Goal: Browse casually: Explore the website without a specific task or goal

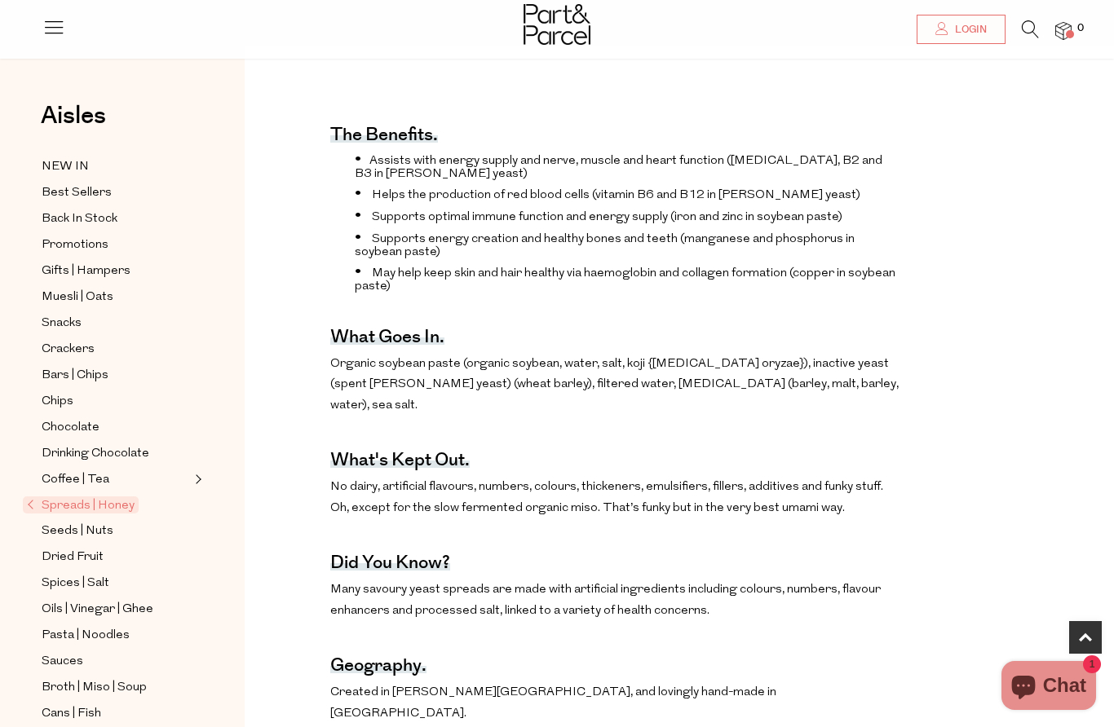
scroll to position [527, 0]
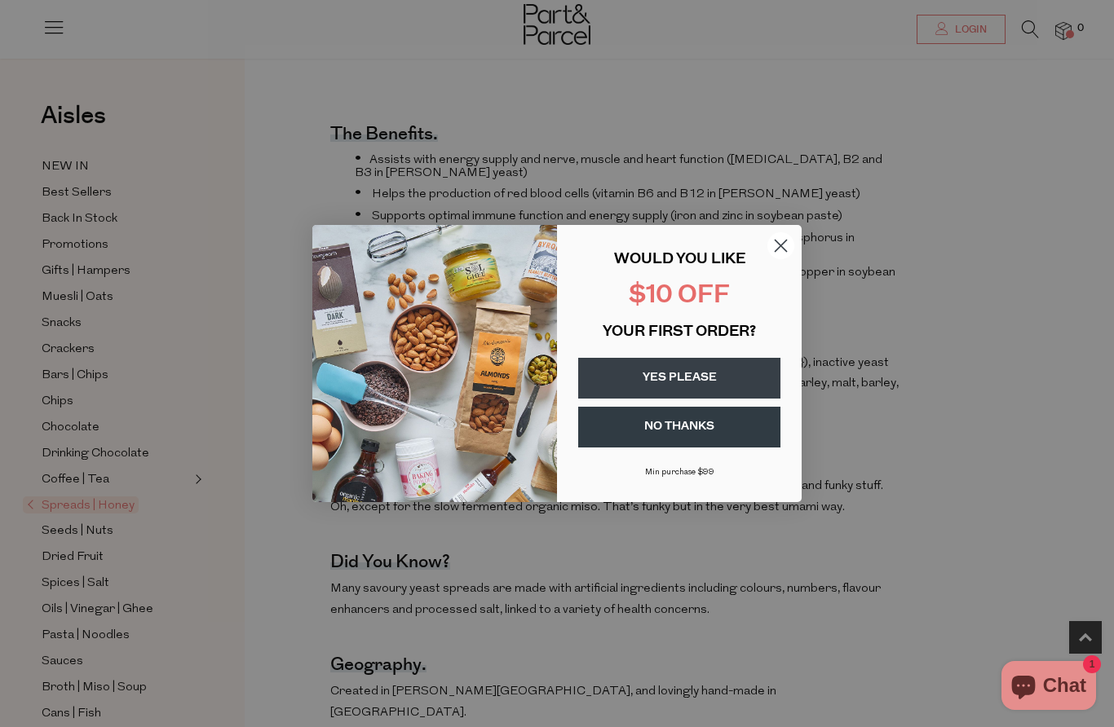
click at [786, 259] on circle "Close dialog" at bounding box center [780, 245] width 27 height 27
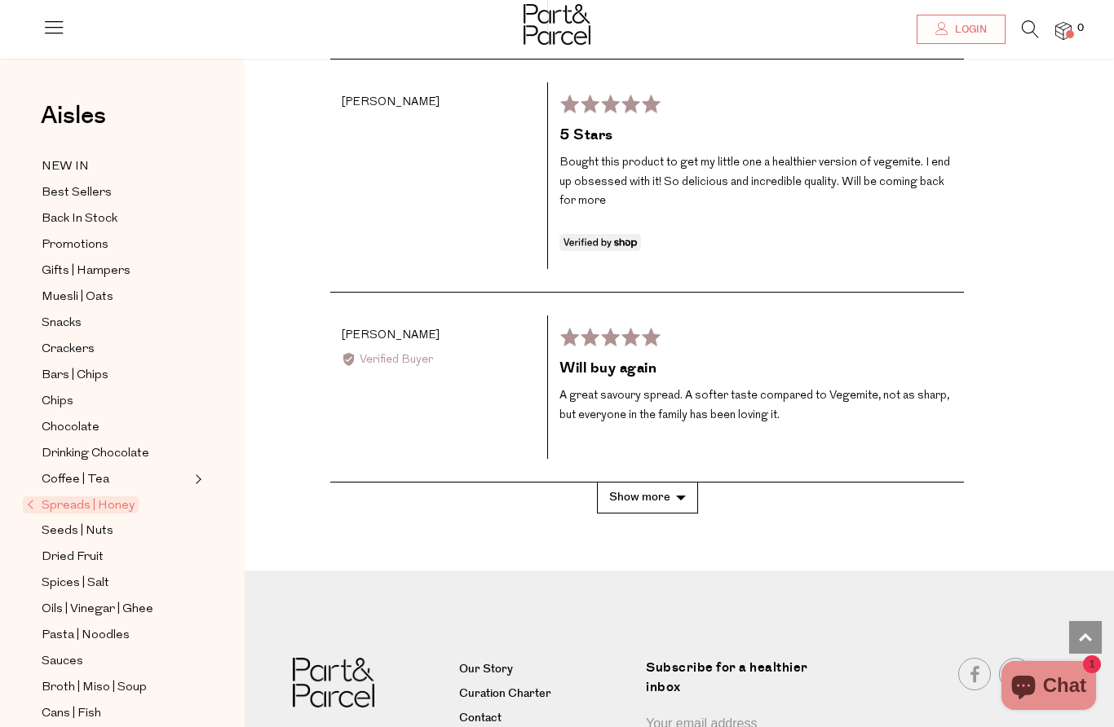
scroll to position [3007, 0]
click at [665, 484] on button "Show more" at bounding box center [647, 499] width 101 height 30
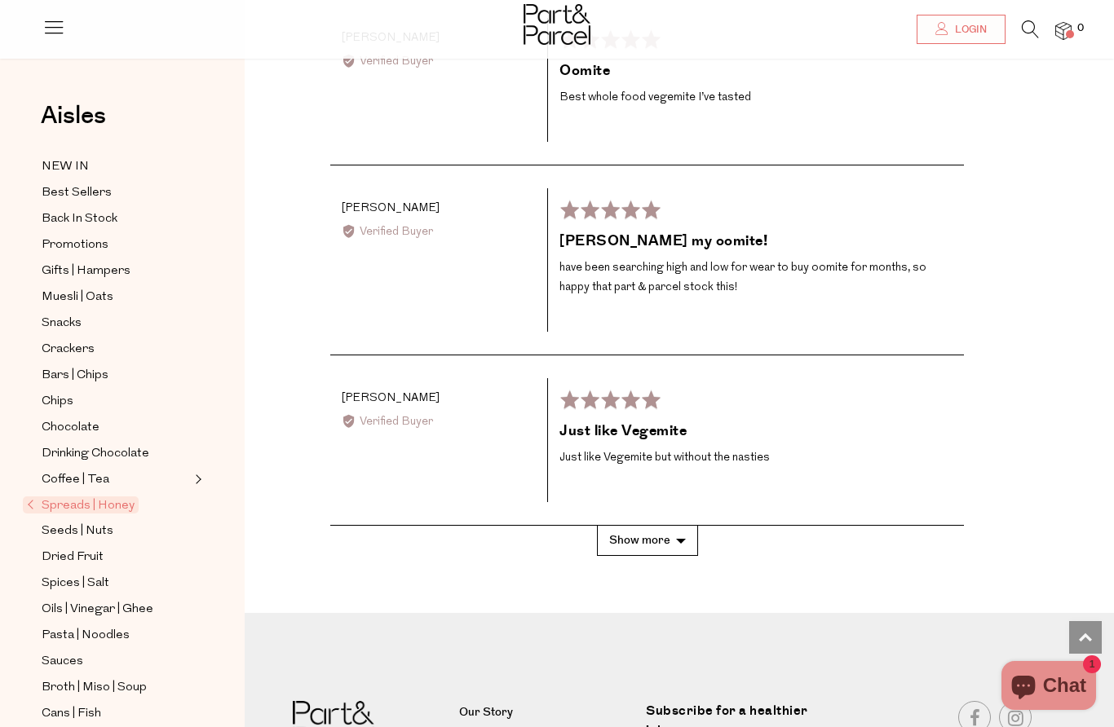
scroll to position [3943, 0]
click at [56, 444] on span "Drinking Chocolate" at bounding box center [96, 454] width 108 height 20
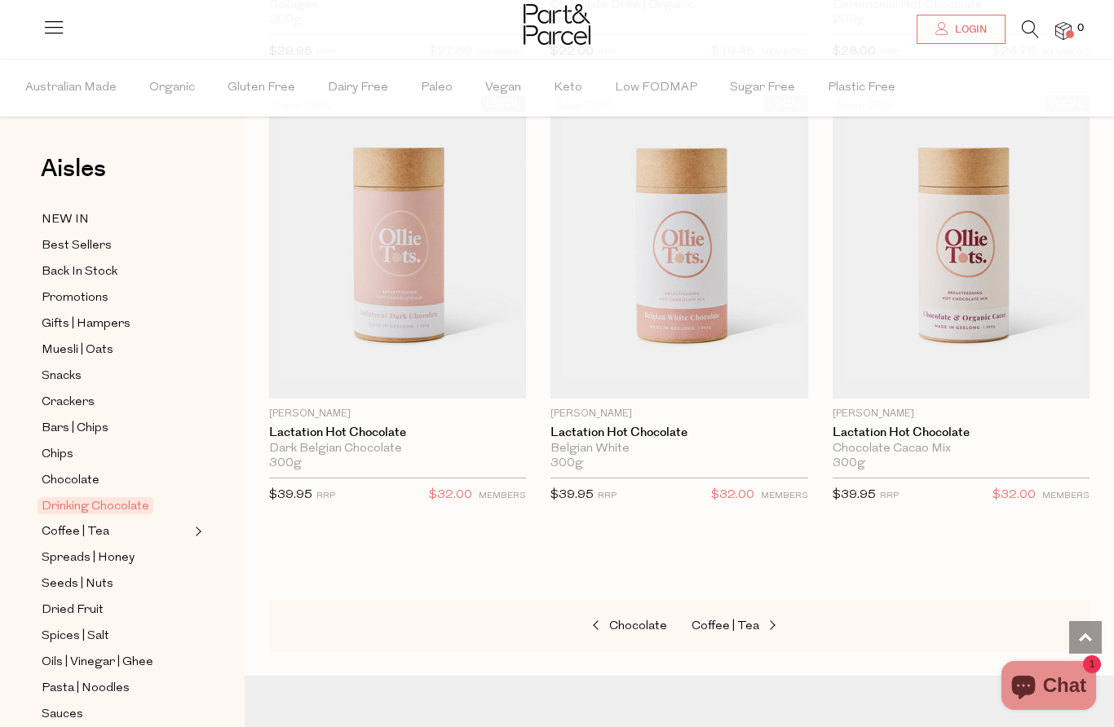
scroll to position [2391, 0]
click at [60, 474] on span "Chocolate" at bounding box center [71, 481] width 58 height 20
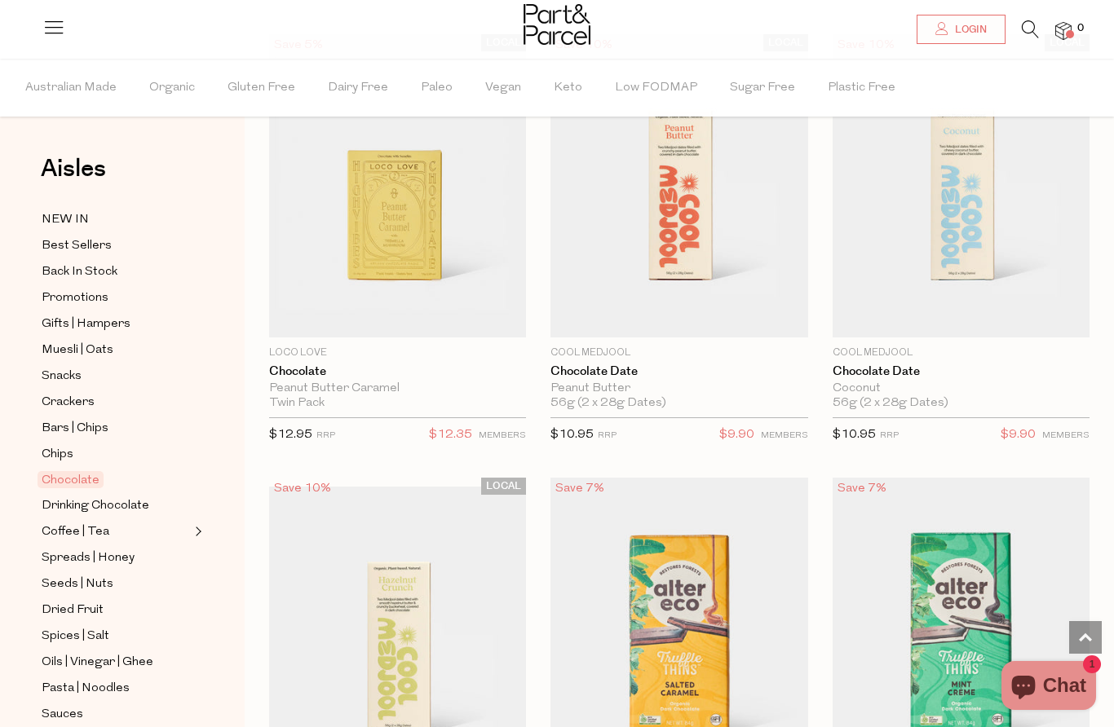
scroll to position [1515, 0]
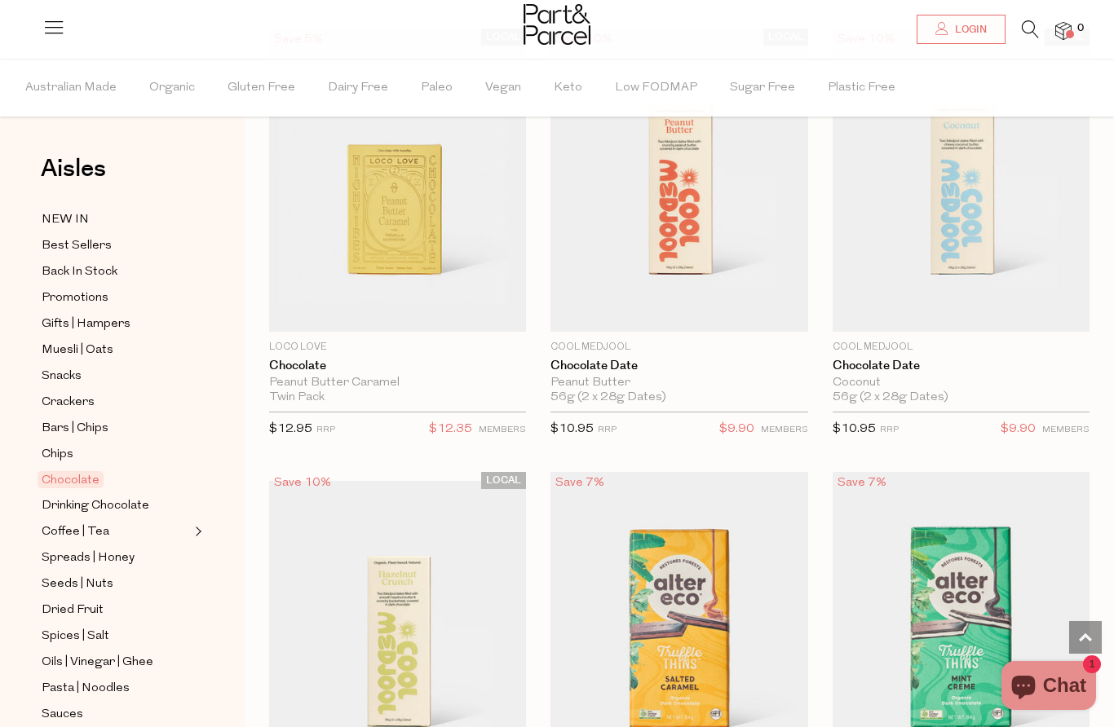
click at [751, 220] on img at bounding box center [678, 180] width 257 height 303
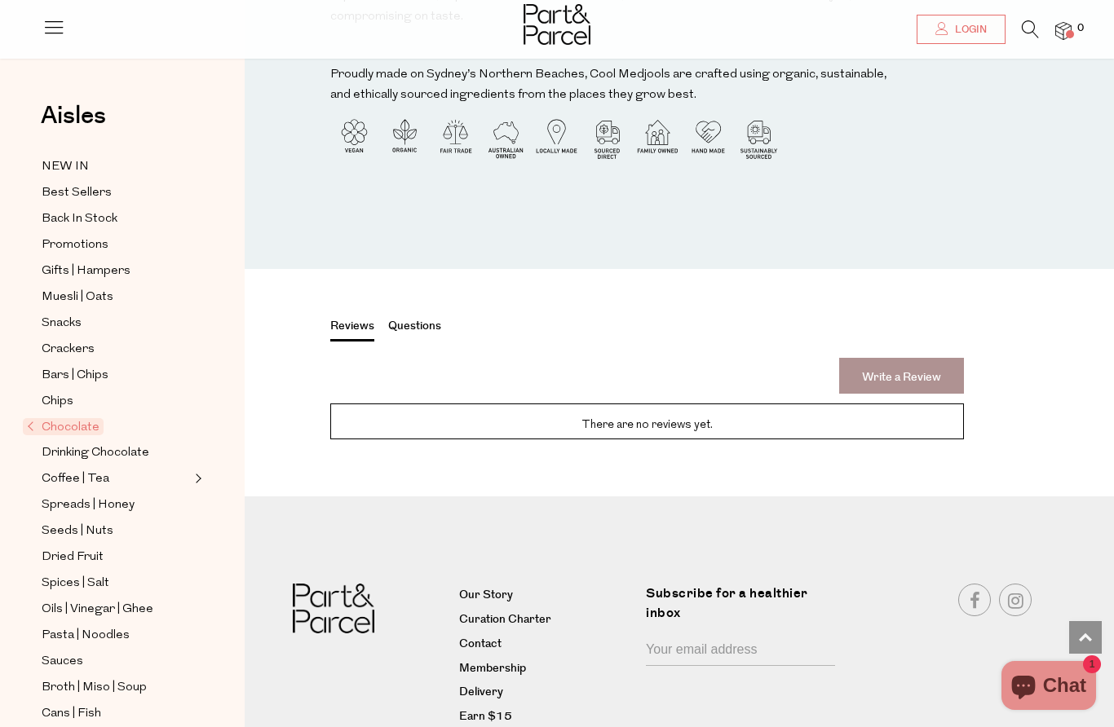
scroll to position [1772, 0]
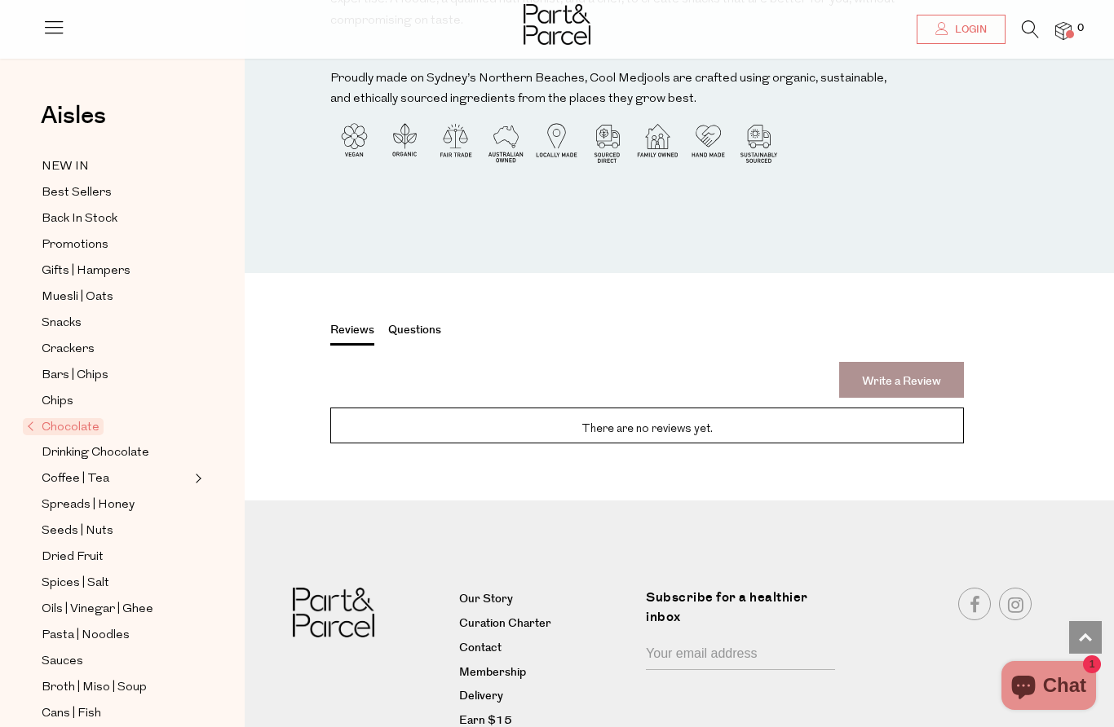
click at [54, 392] on span "Chips" at bounding box center [58, 402] width 32 height 20
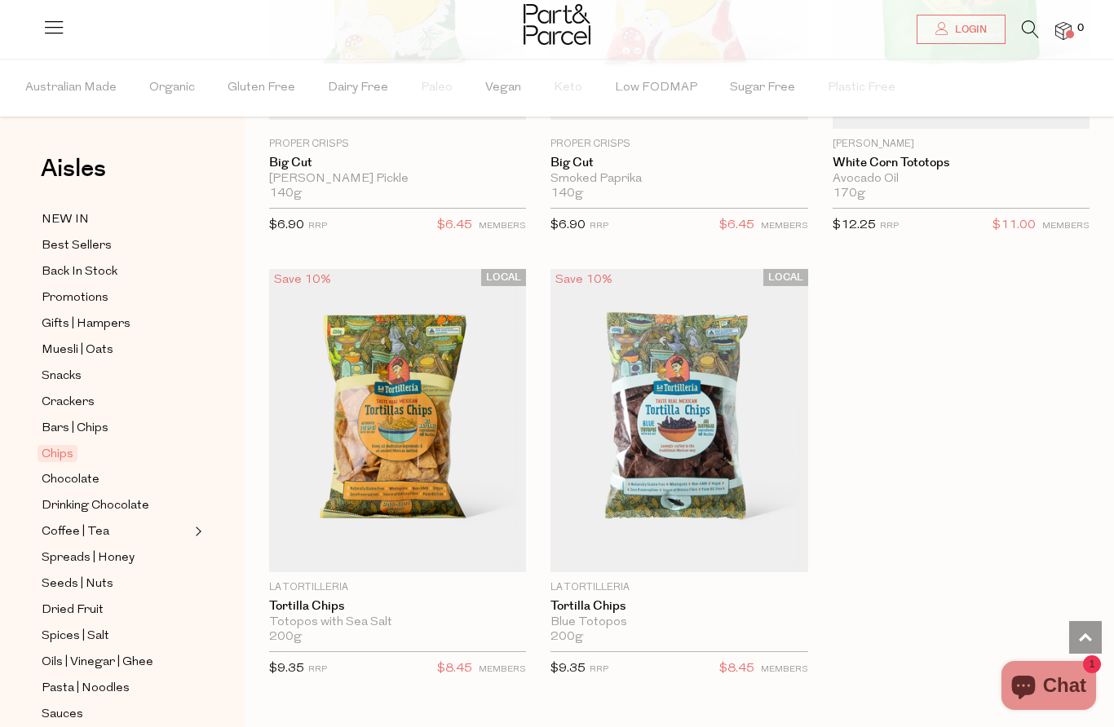
scroll to position [2242, 0]
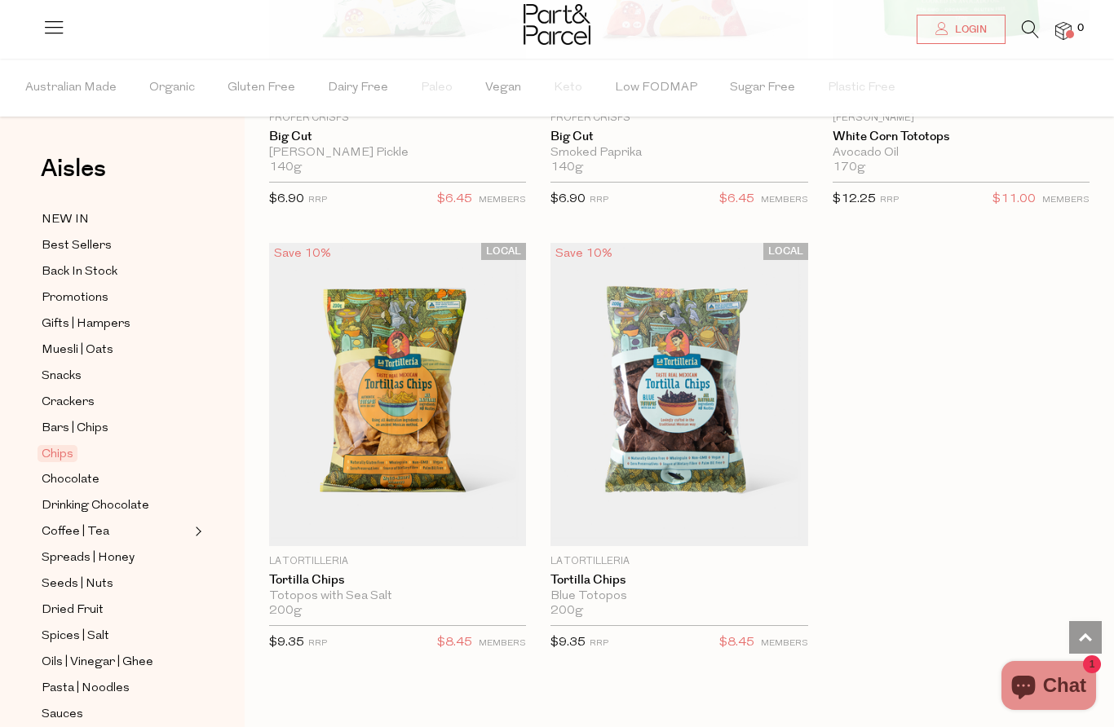
click at [56, 419] on span "Bars | Chips" at bounding box center [75, 429] width 67 height 20
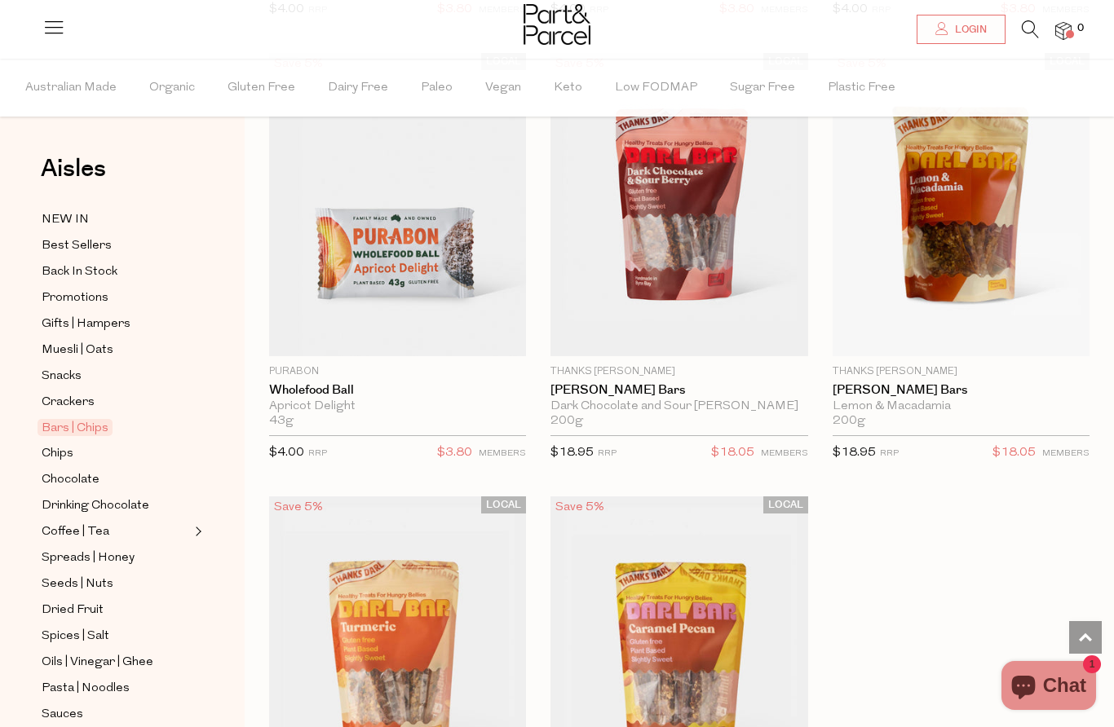
scroll to position [6832, 0]
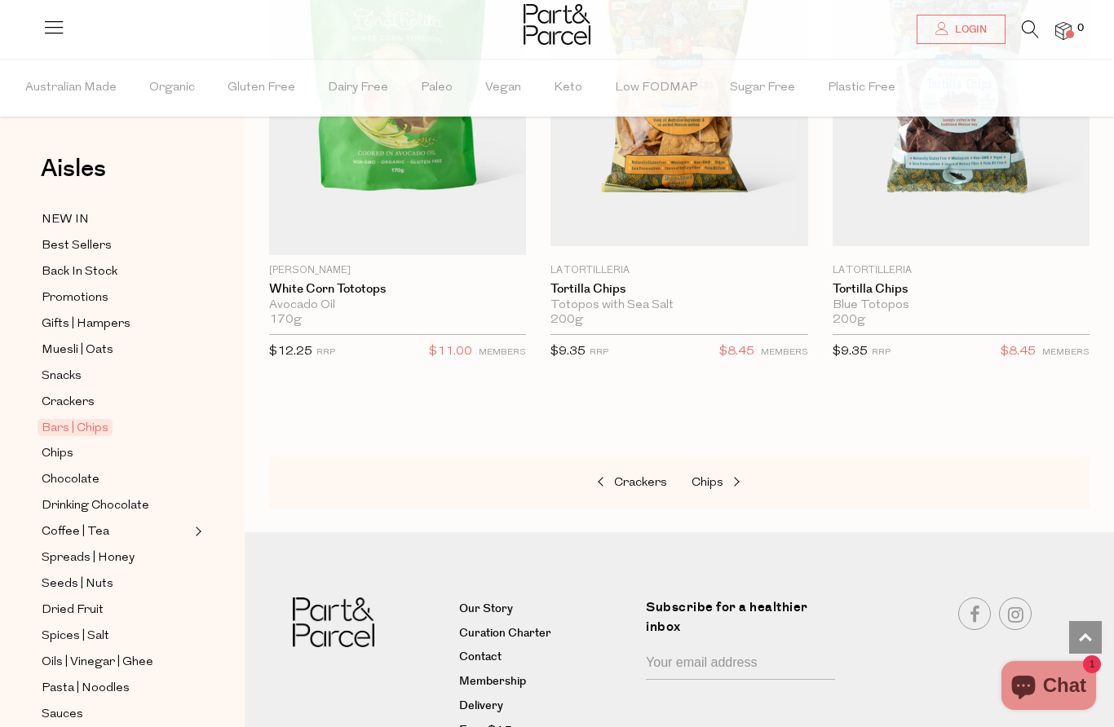
scroll to position [10108, 0]
click at [67, 404] on span "Crackers" at bounding box center [68, 403] width 53 height 20
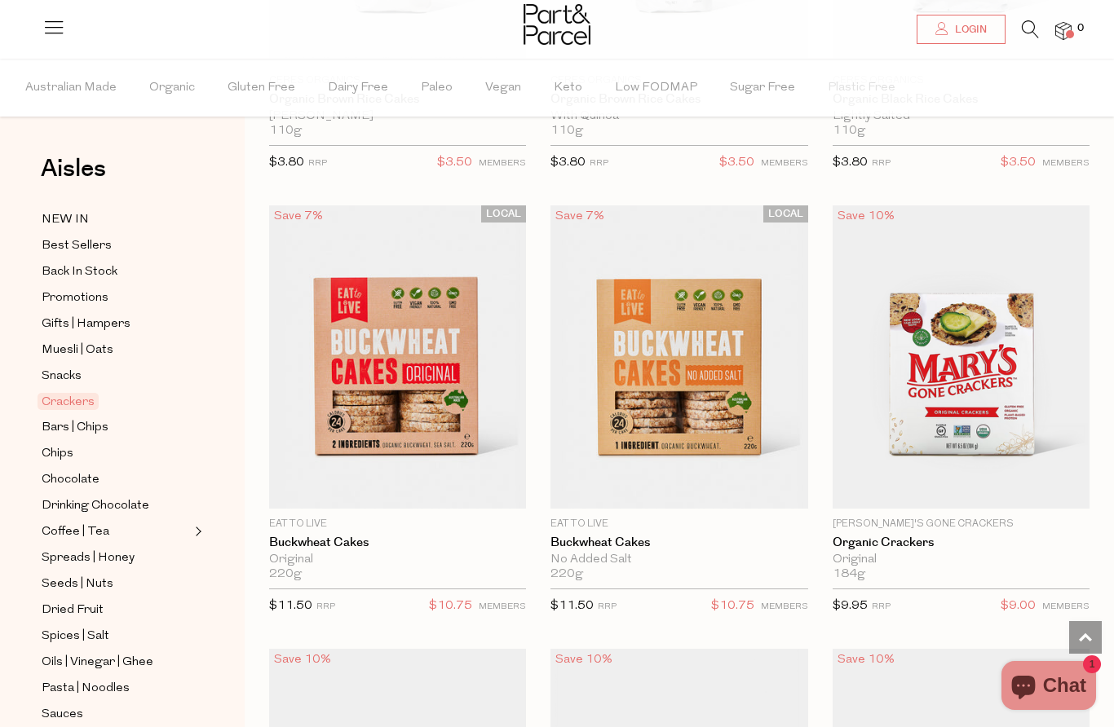
scroll to position [2236, 0]
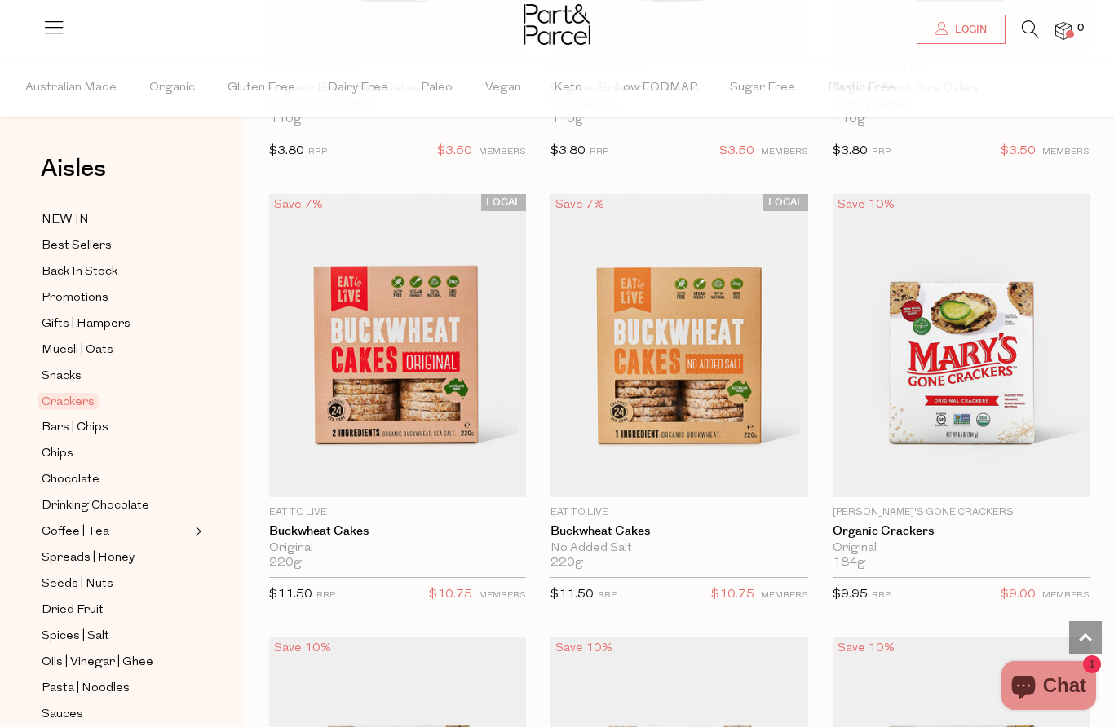
click at [951, 364] on img at bounding box center [960, 345] width 257 height 303
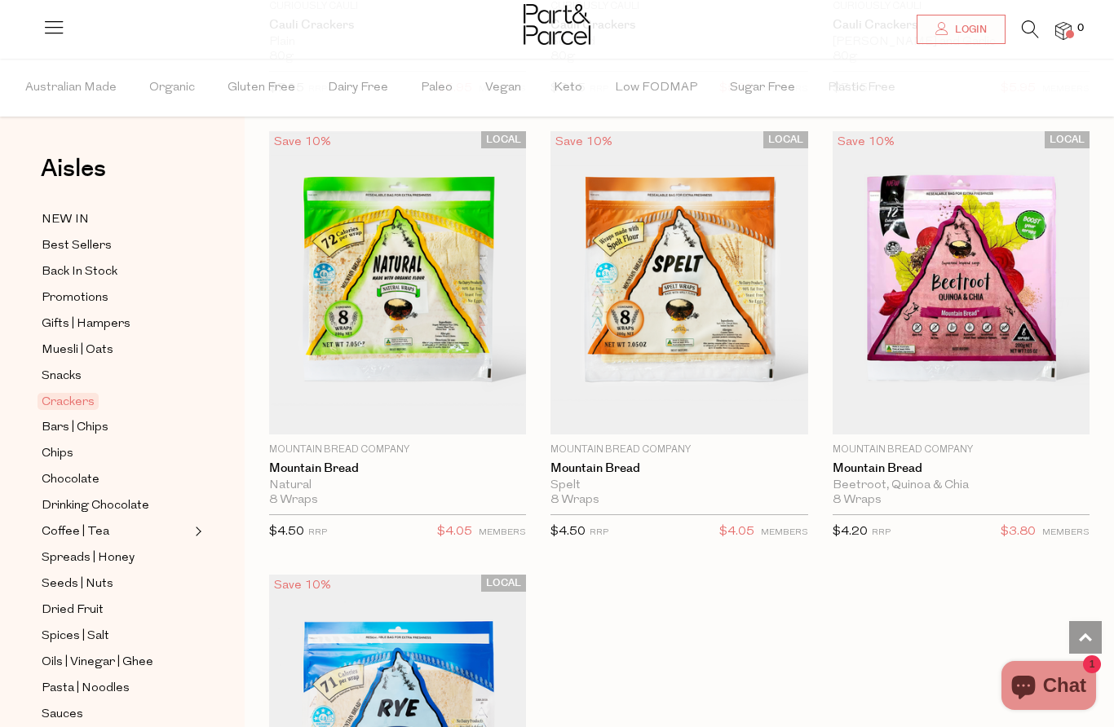
scroll to position [4988, 0]
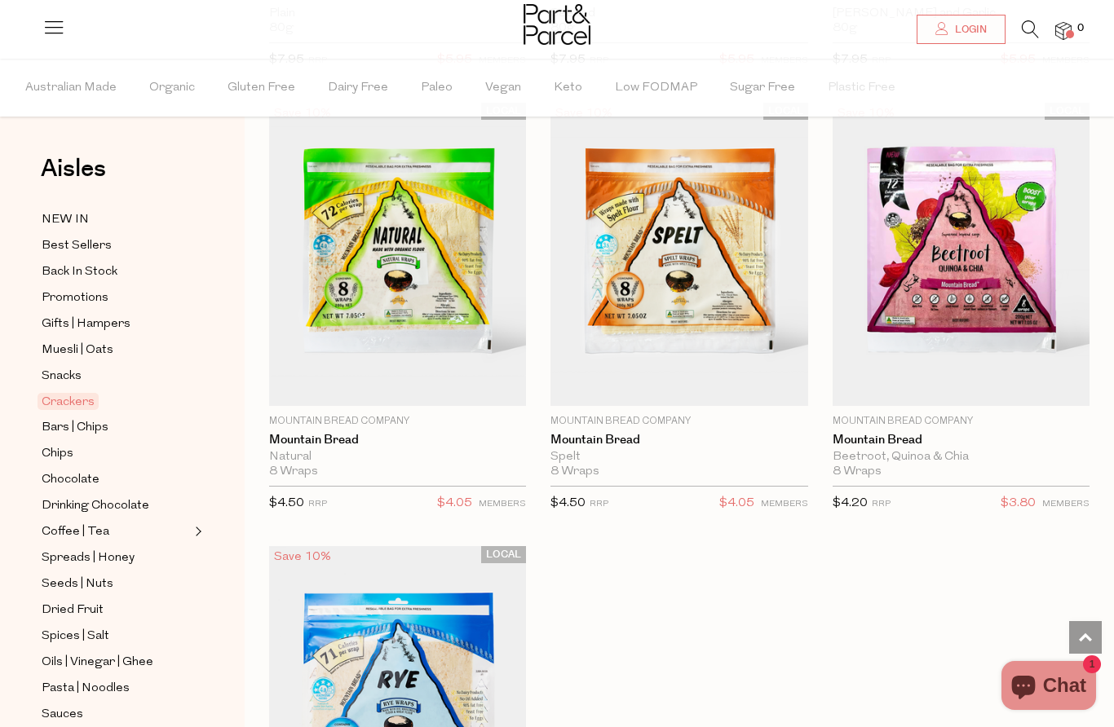
click at [49, 375] on span "Snacks" at bounding box center [62, 377] width 40 height 20
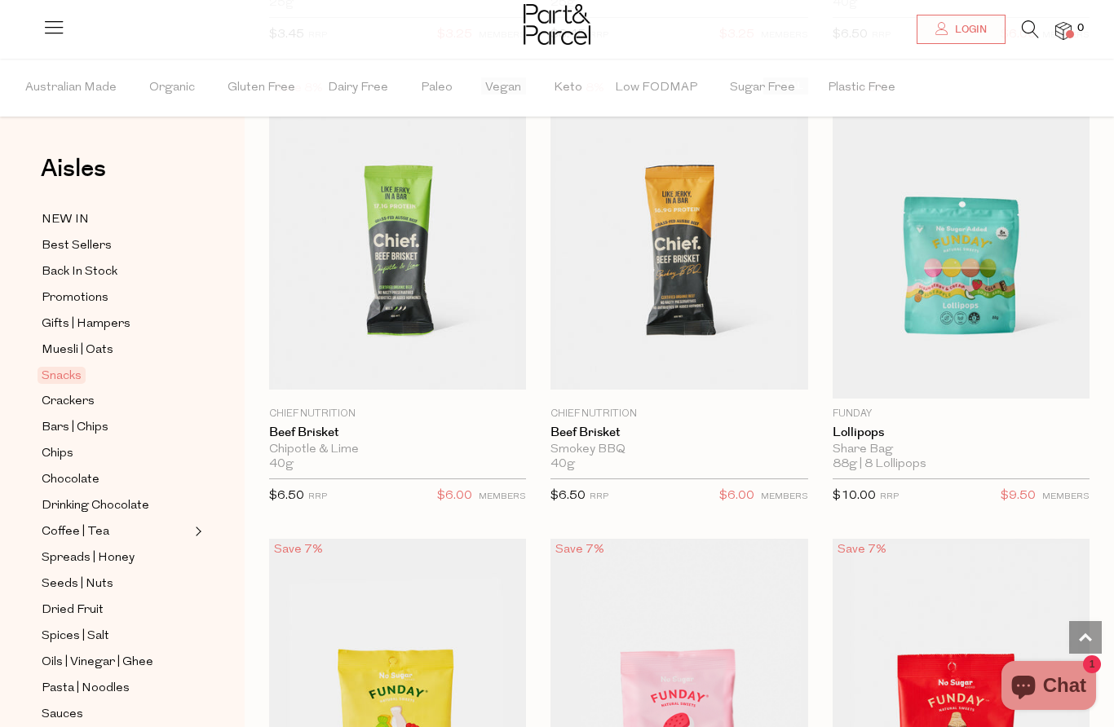
scroll to position [1912, 0]
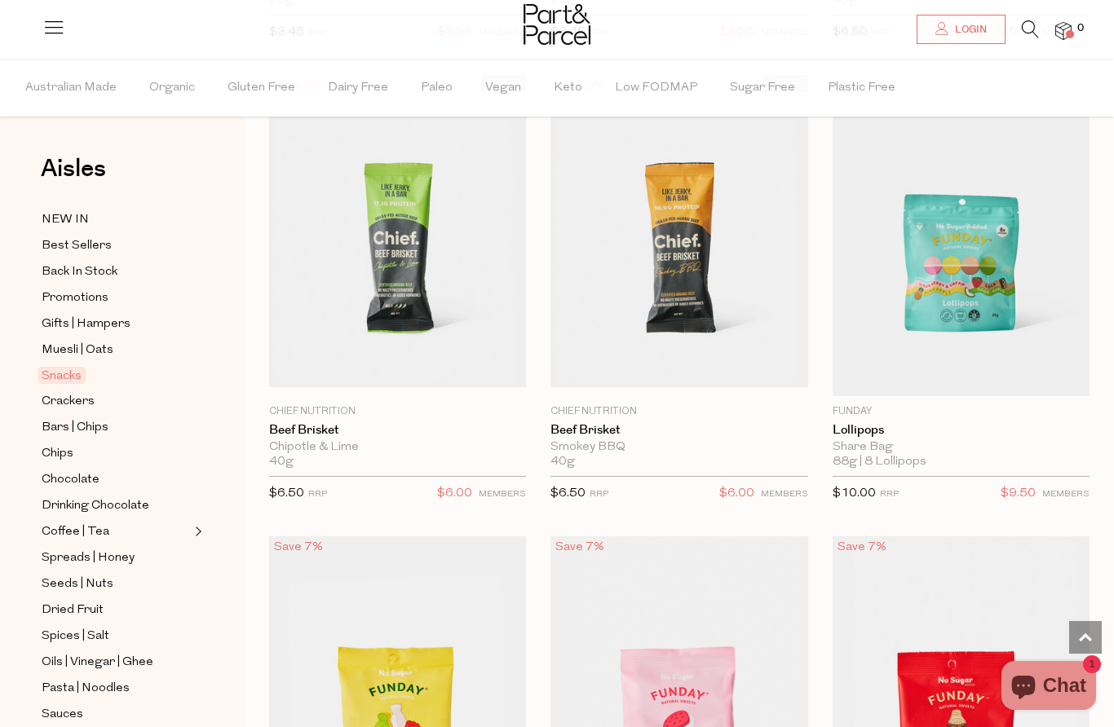
click at [936, 249] on img at bounding box center [960, 235] width 257 height 321
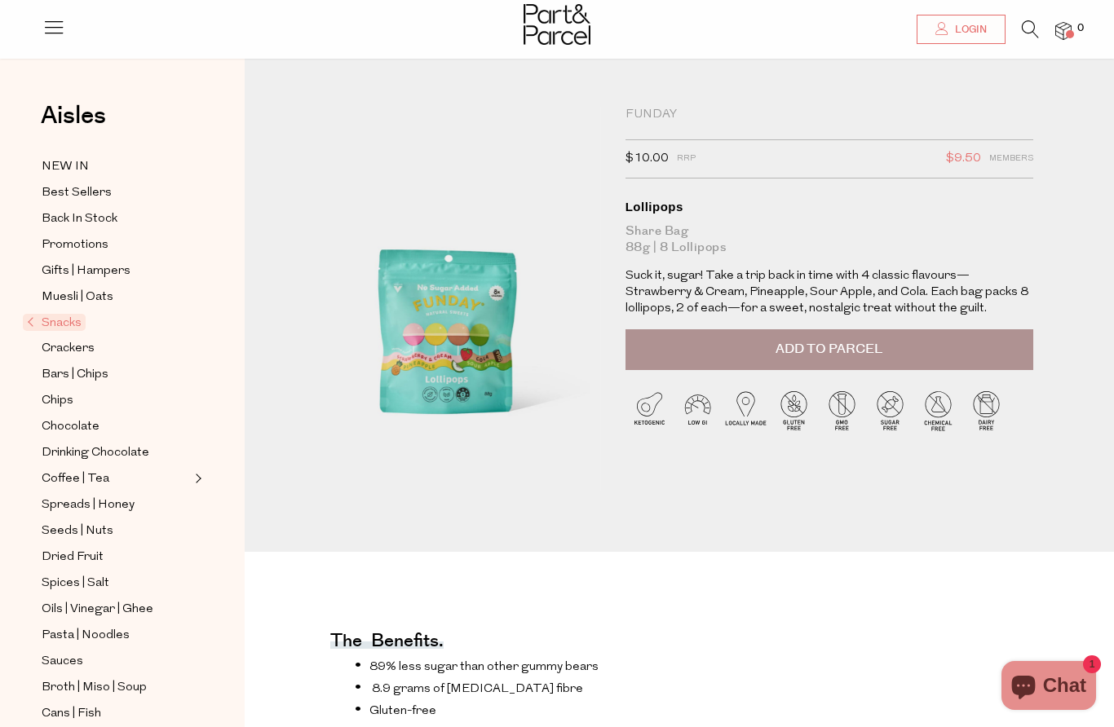
scroll to position [29, 0]
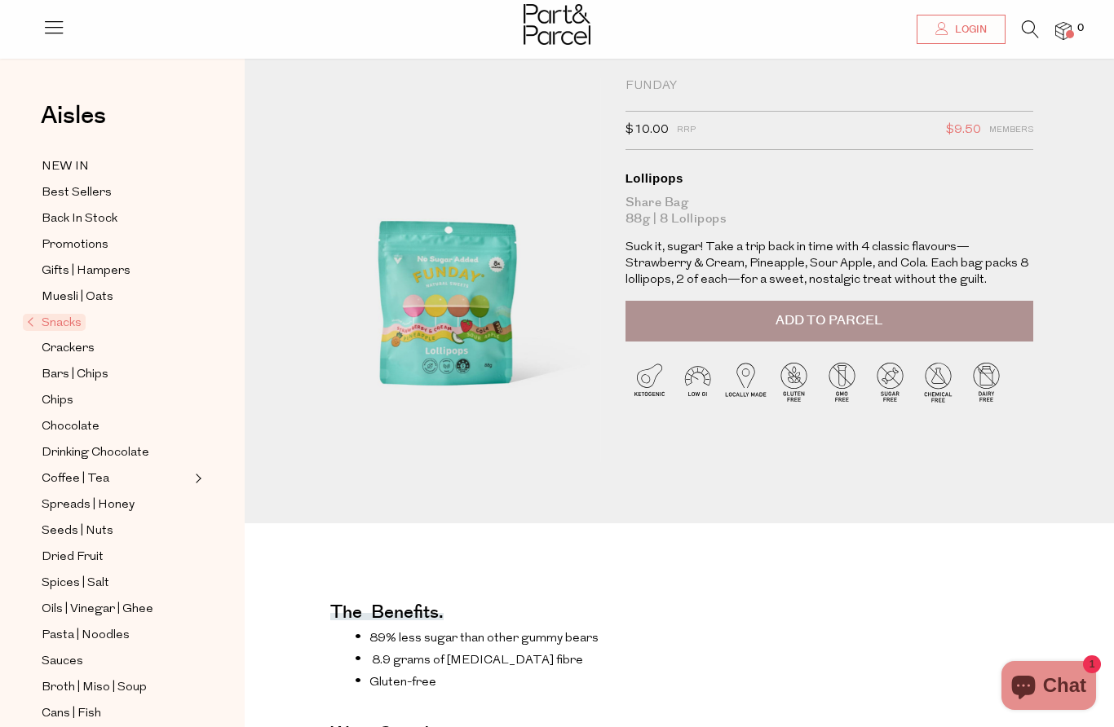
click at [73, 296] on span "Muesli | Oats" at bounding box center [78, 298] width 72 height 20
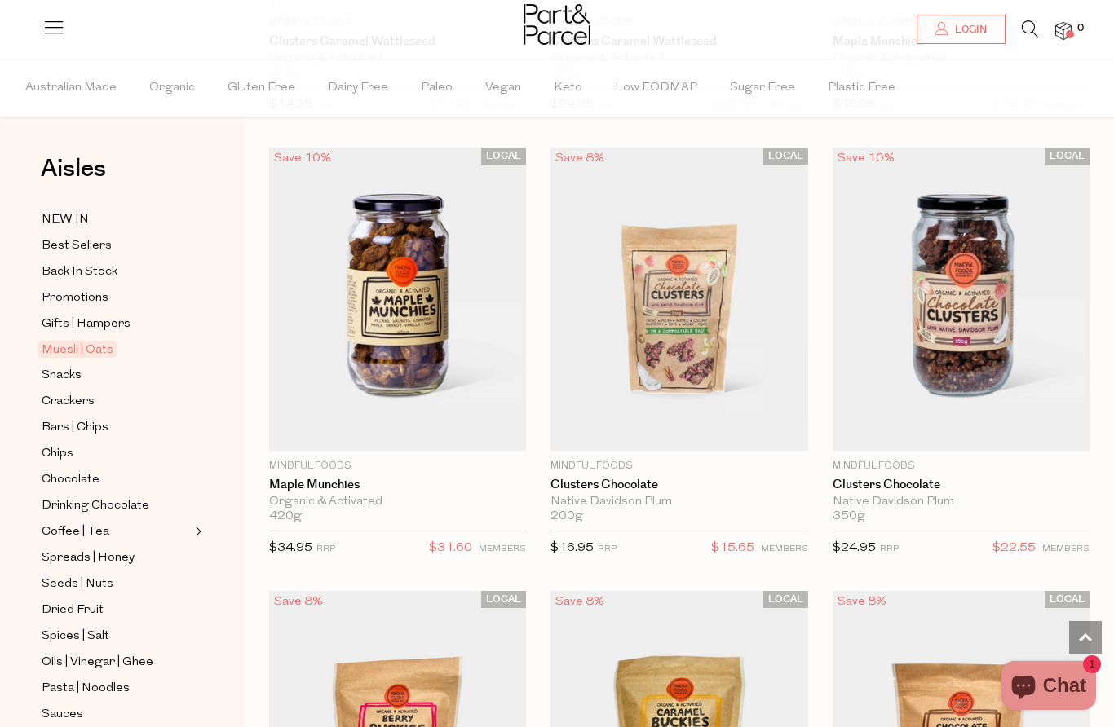
scroll to position [2254, 0]
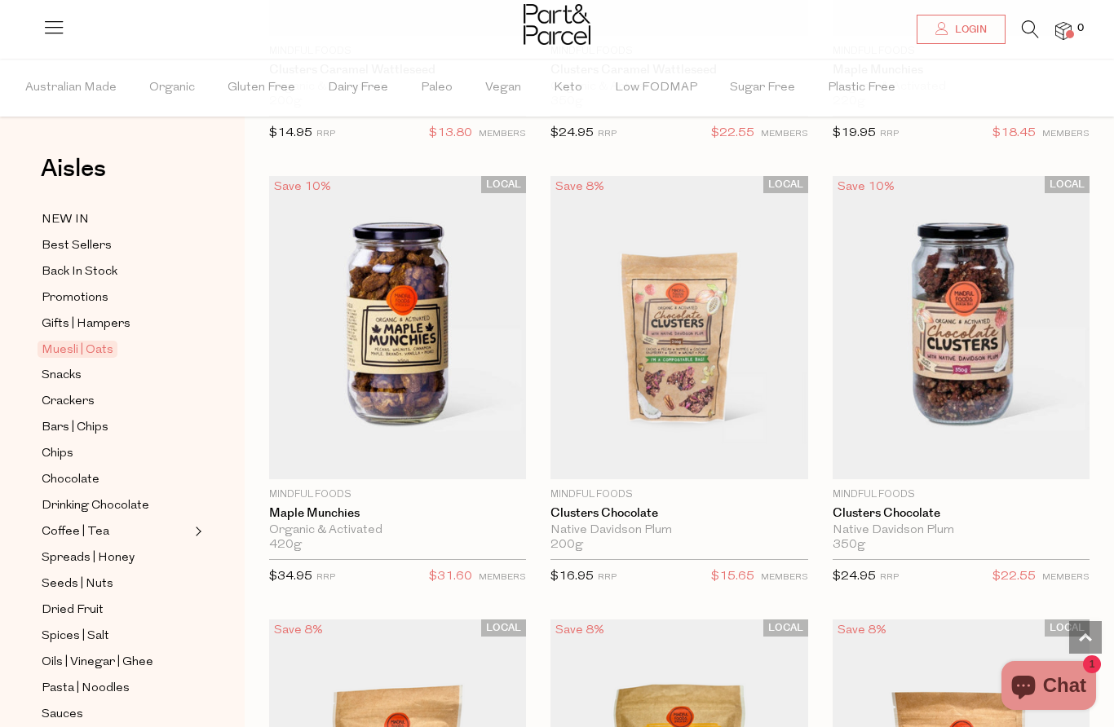
click at [329, 367] on img at bounding box center [397, 327] width 257 height 303
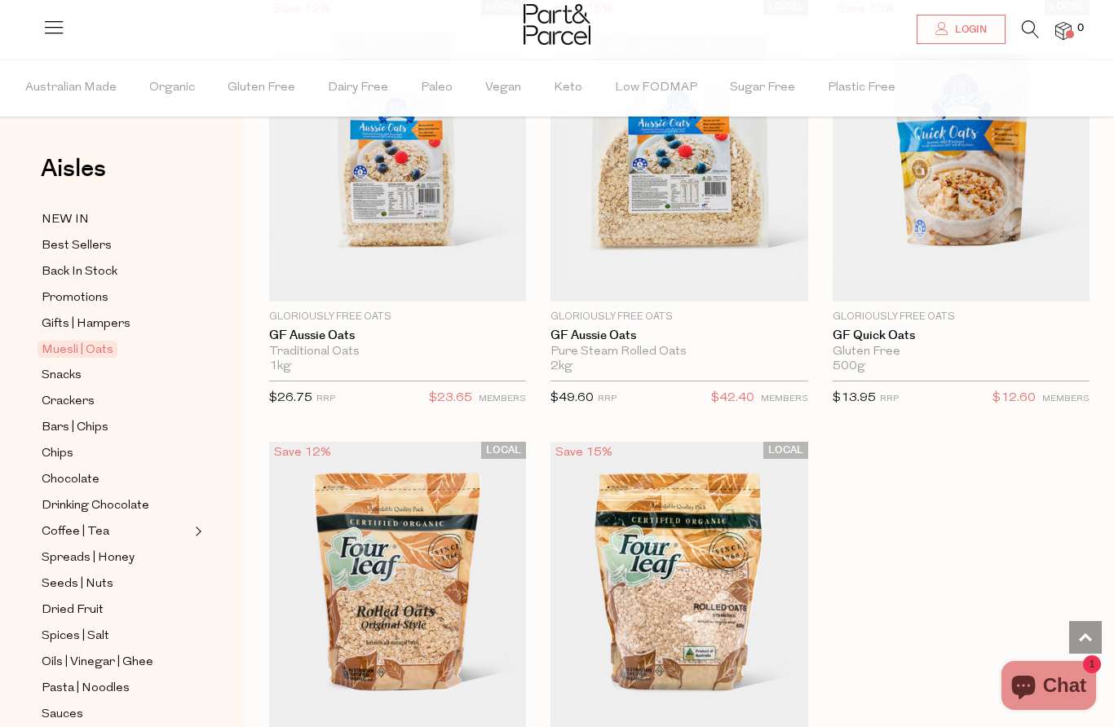
scroll to position [6912, 0]
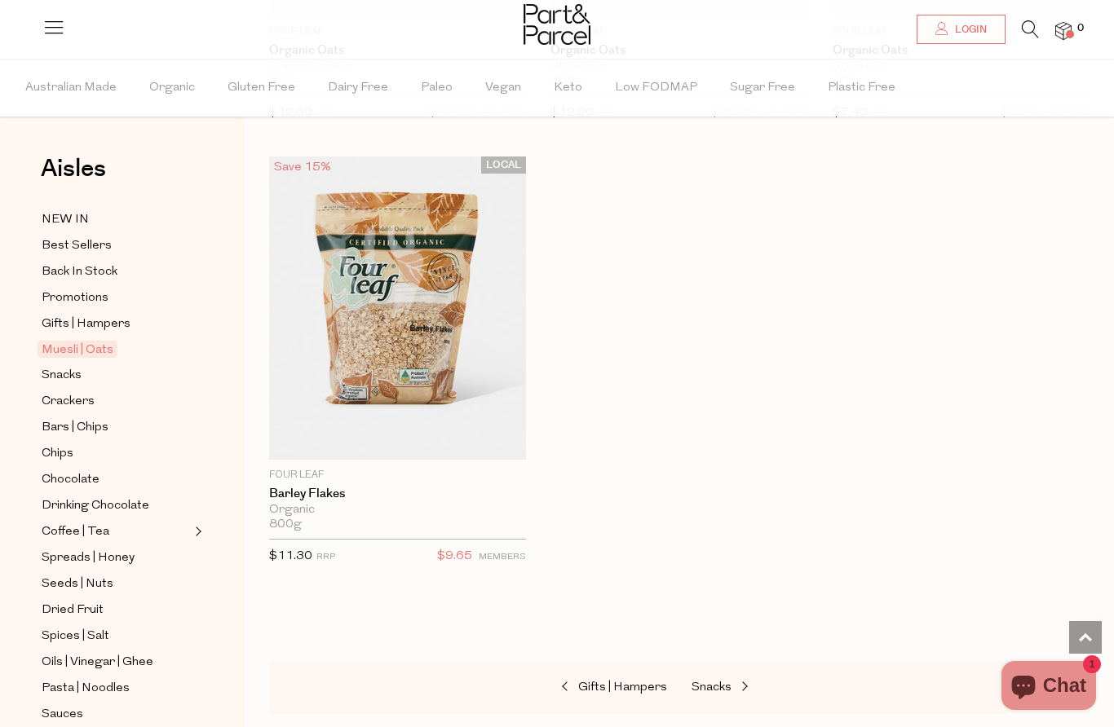
scroll to position [7633, 0]
click at [103, 320] on span "Gifts | Hampers" at bounding box center [86, 325] width 89 height 20
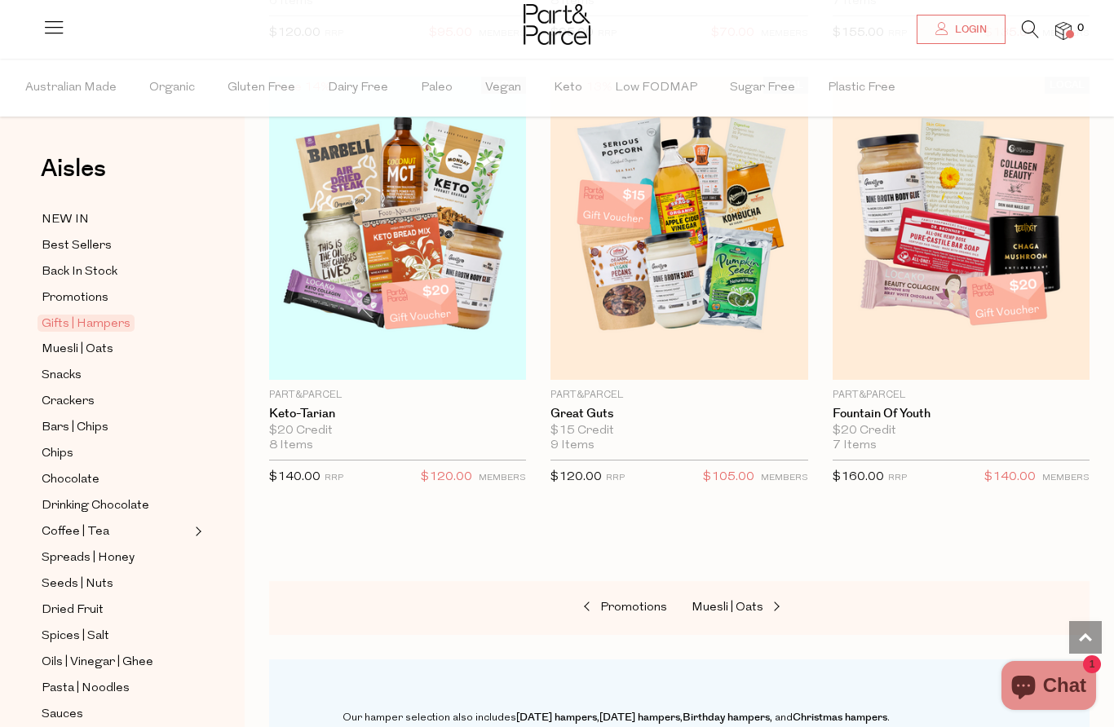
scroll to position [1025, 0]
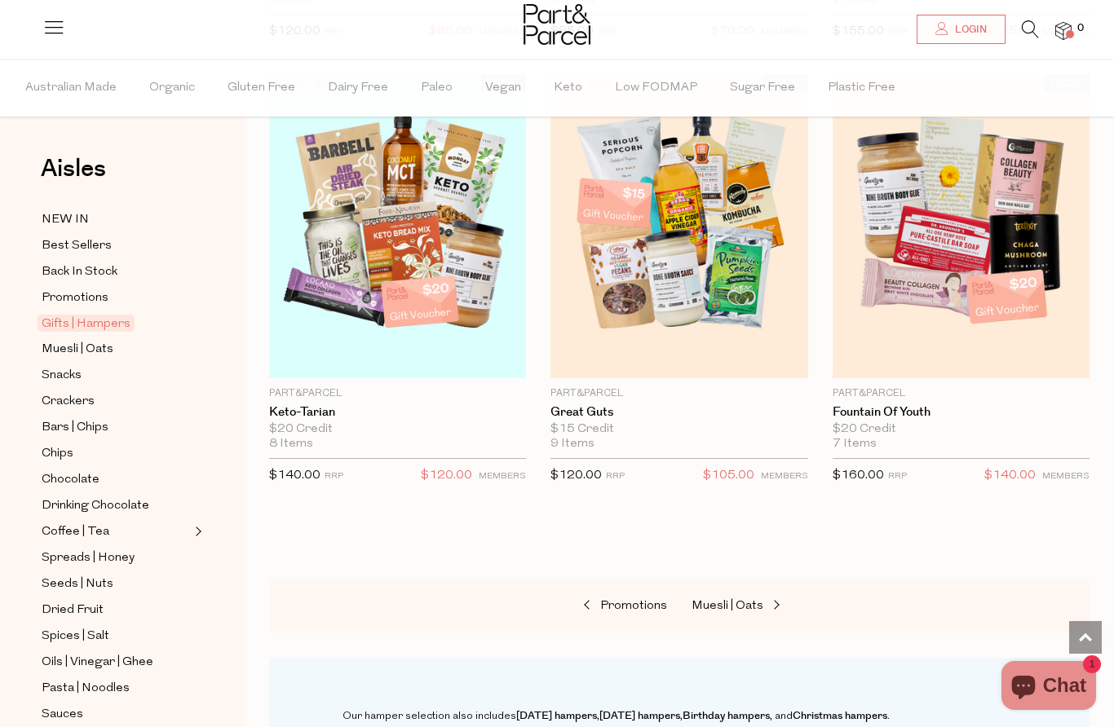
click at [67, 290] on span "Promotions" at bounding box center [75, 299] width 67 height 20
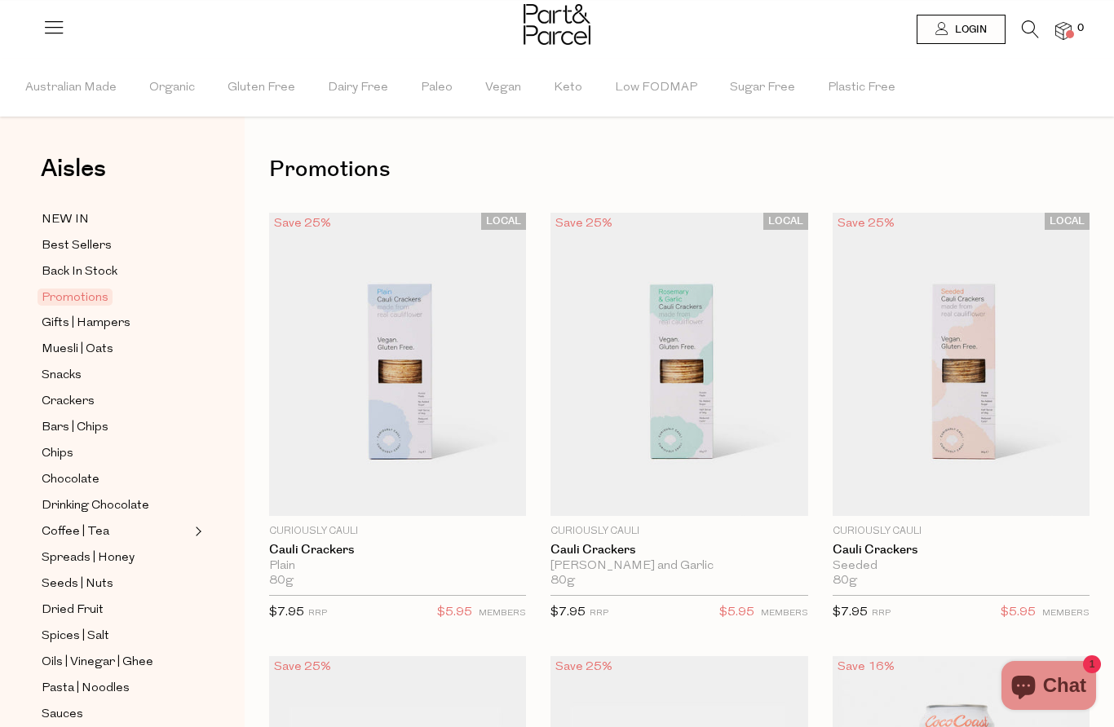
click at [69, 244] on span "Best Sellers" at bounding box center [77, 246] width 70 height 20
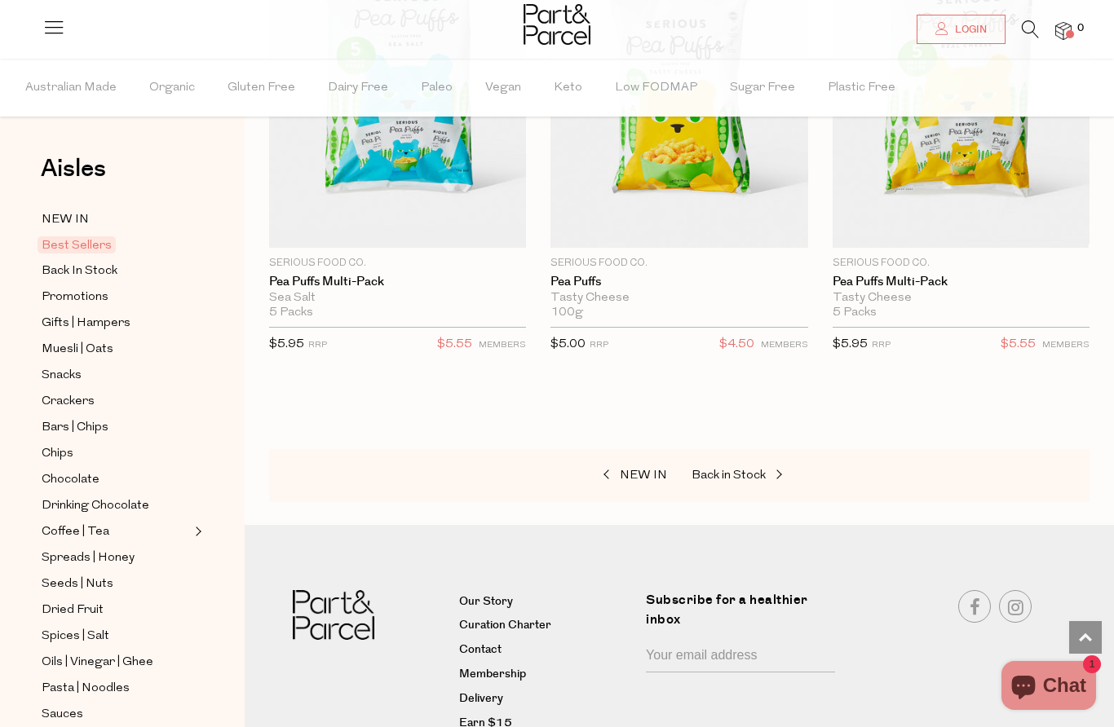
scroll to position [6074, 0]
click at [741, 470] on span "Back in Stock" at bounding box center [728, 476] width 74 height 12
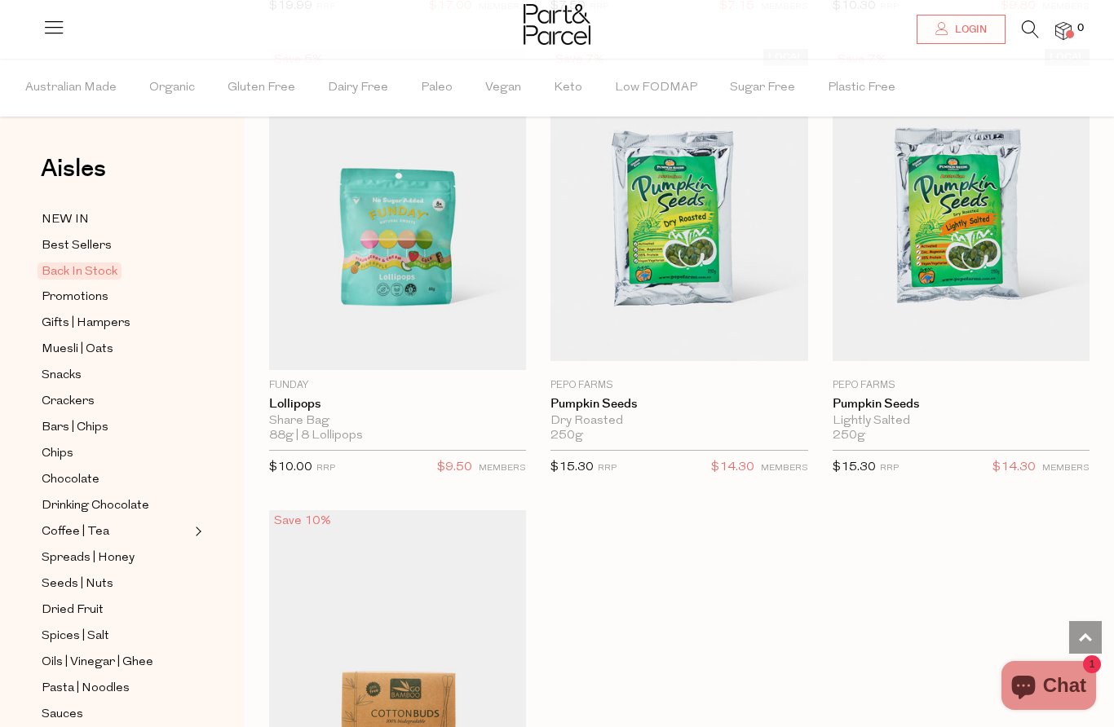
scroll to position [1068, 0]
click at [745, 236] on img at bounding box center [678, 210] width 257 height 303
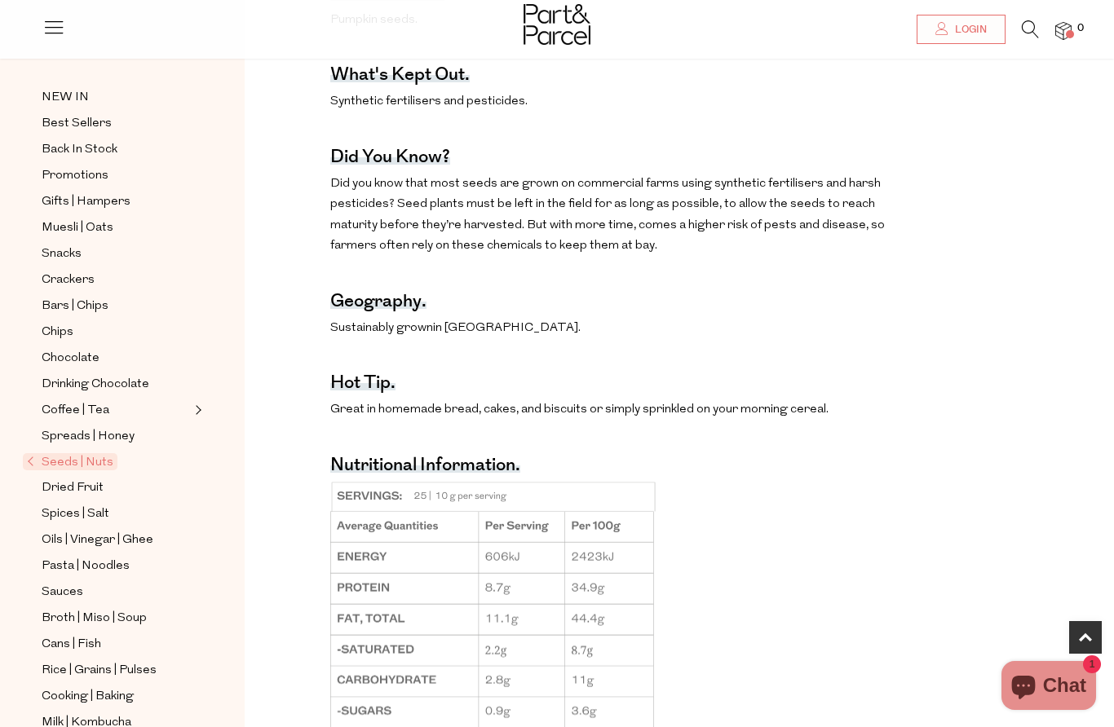
scroll to position [72, 0]
click at [28, 454] on span "Seeds | Nuts" at bounding box center [70, 459] width 95 height 17
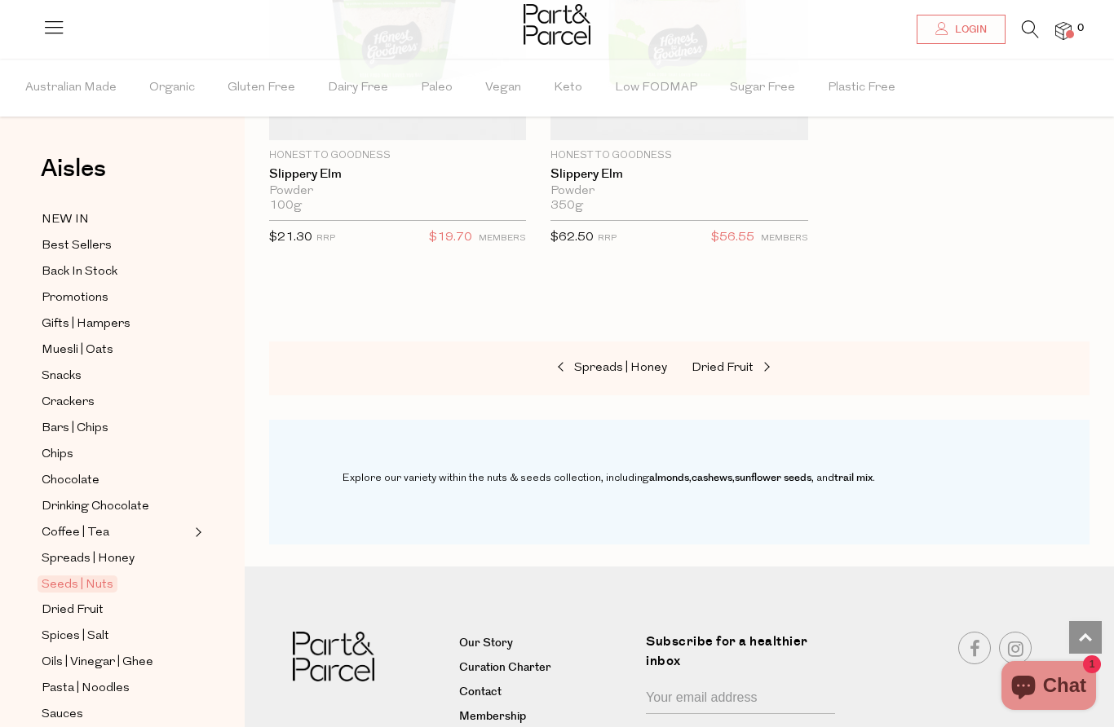
scroll to position [7029, 0]
click at [67, 523] on span "Coffee | Tea" at bounding box center [76, 533] width 68 height 20
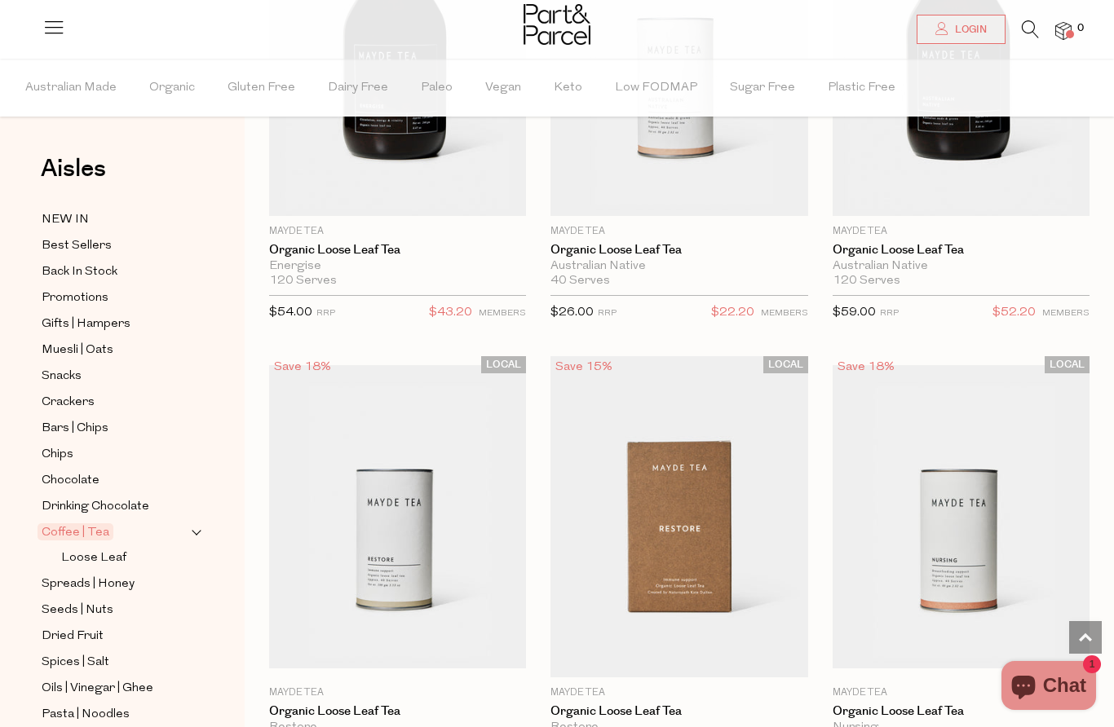
scroll to position [6528, 0]
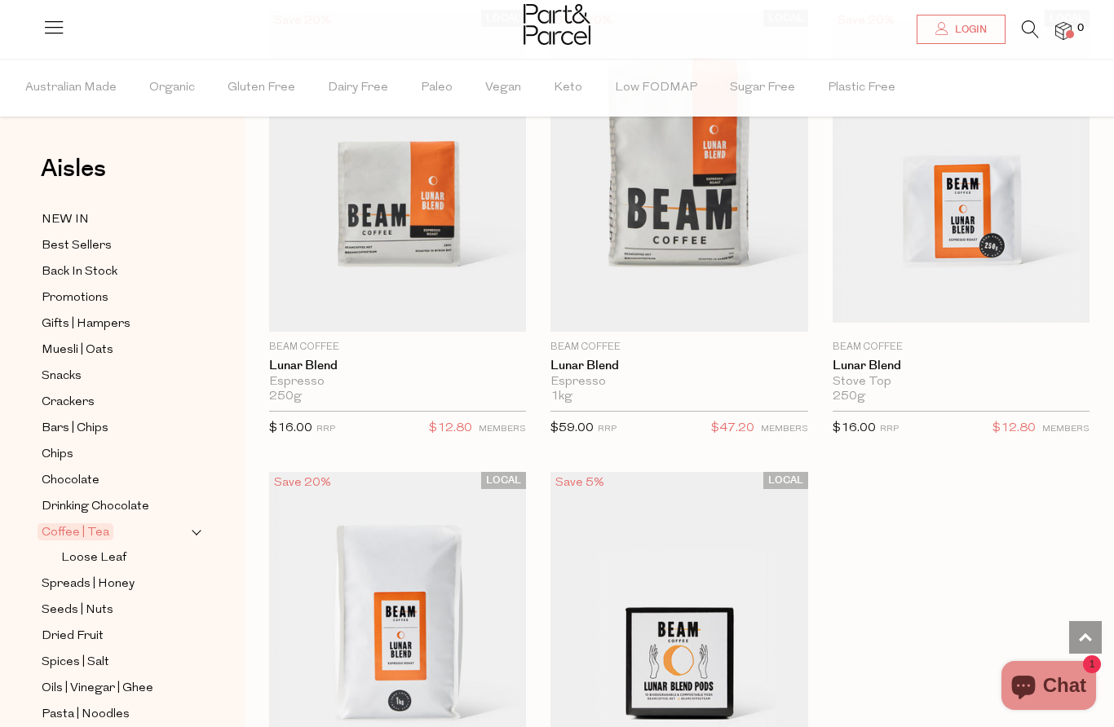
scroll to position [12814, 0]
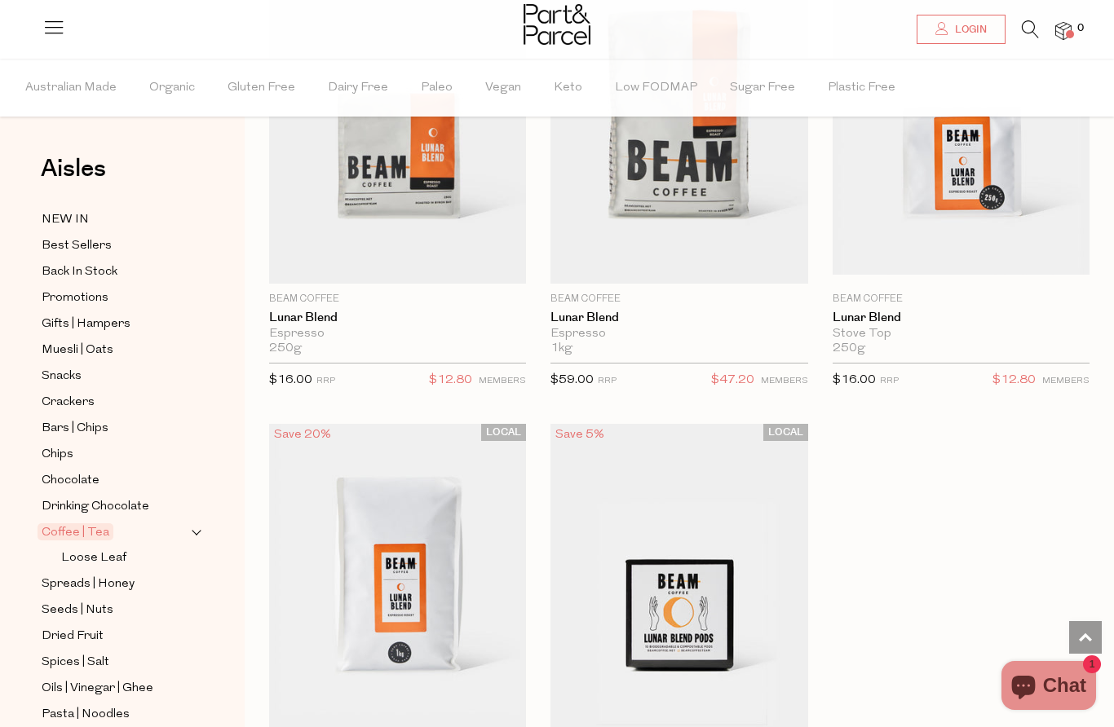
click at [70, 578] on span "Spreads | Honey" at bounding box center [88, 585] width 93 height 20
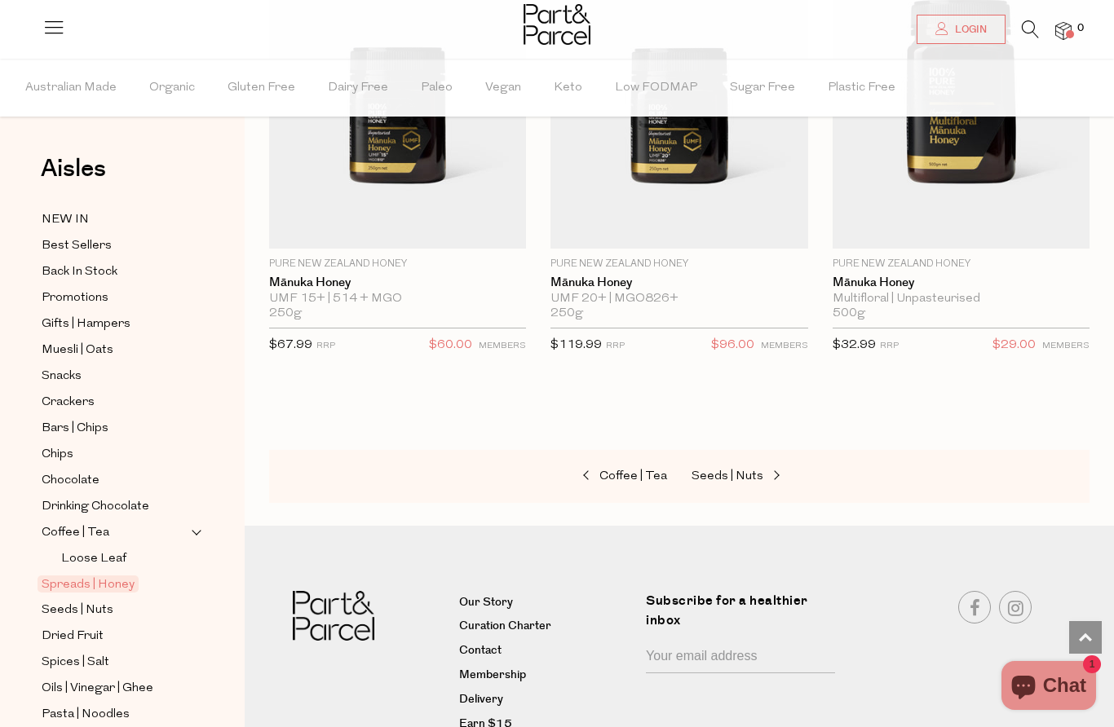
scroll to position [7, 0]
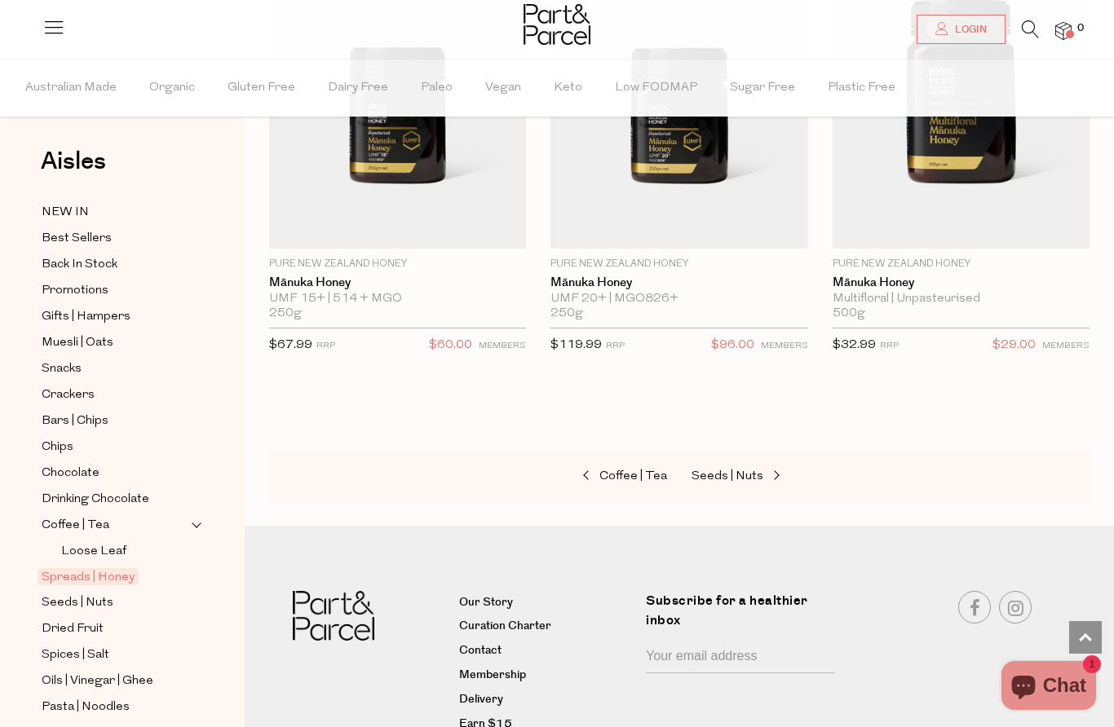
click at [62, 646] on span "Spices | Salt" at bounding box center [76, 656] width 68 height 20
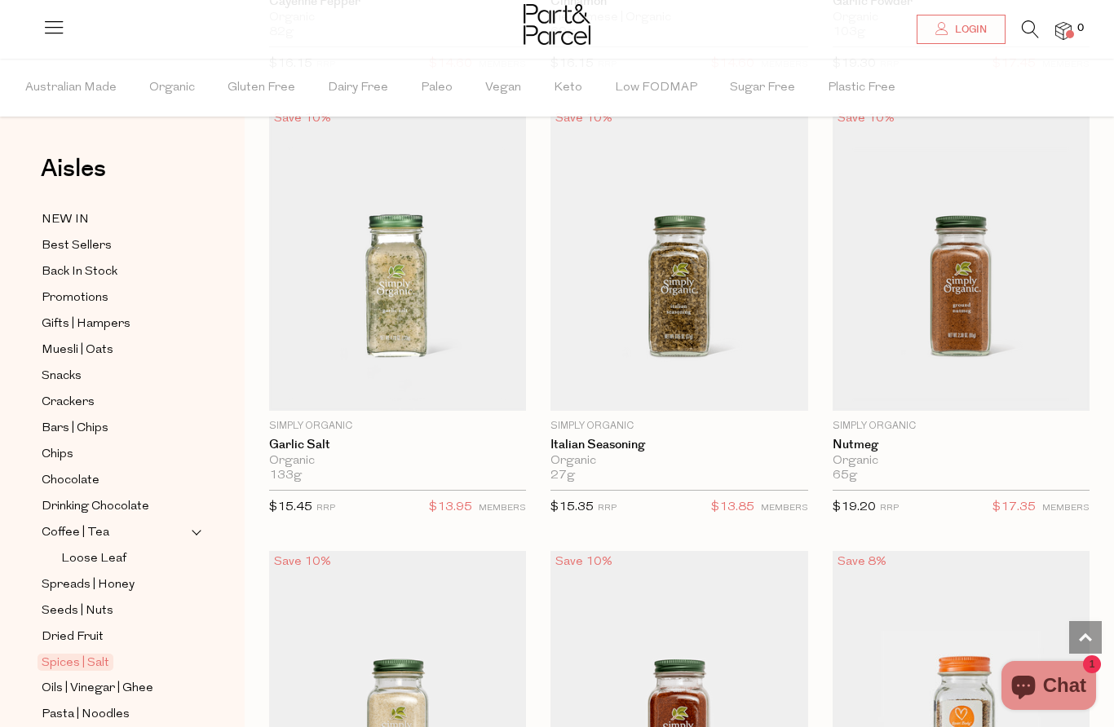
scroll to position [3675, 0]
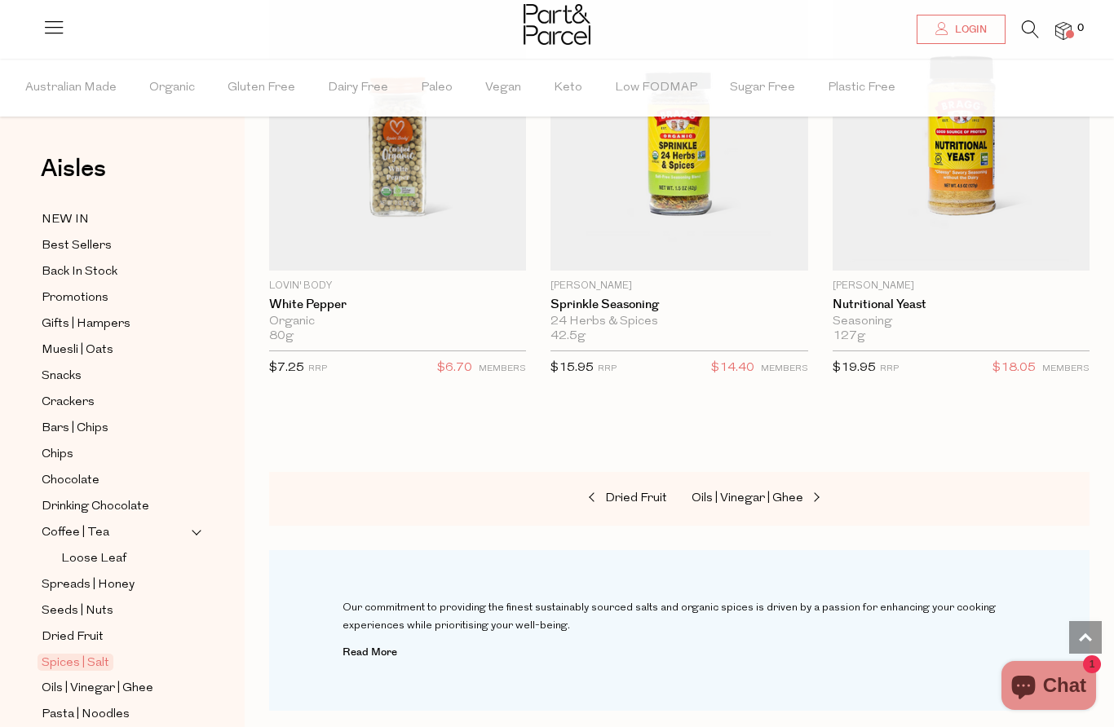
scroll to position [8250, 0]
click at [739, 492] on span "Oils | Vinegar | Ghee" at bounding box center [747, 498] width 112 height 12
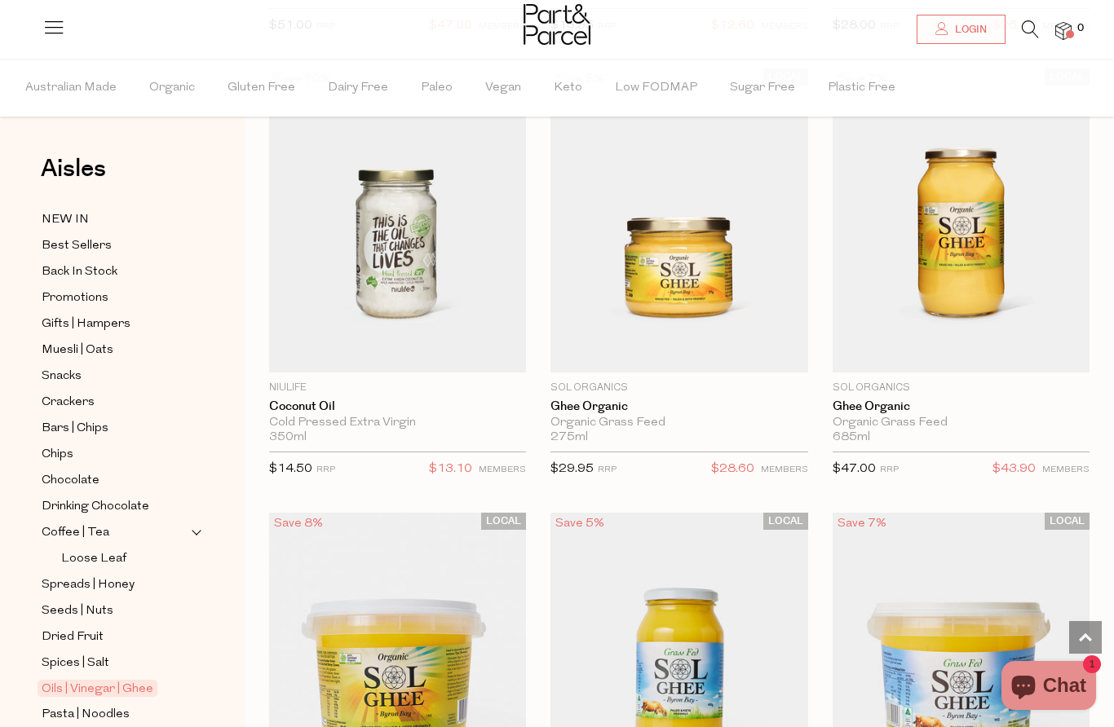
scroll to position [2844, 0]
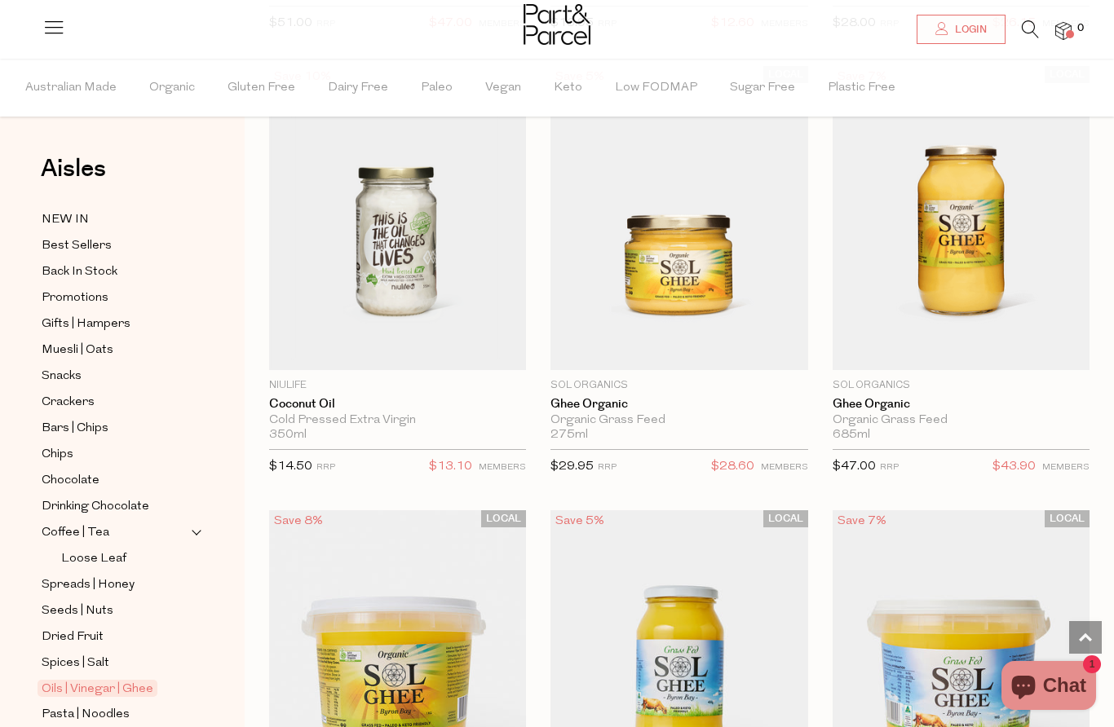
click at [412, 214] on img at bounding box center [397, 217] width 257 height 303
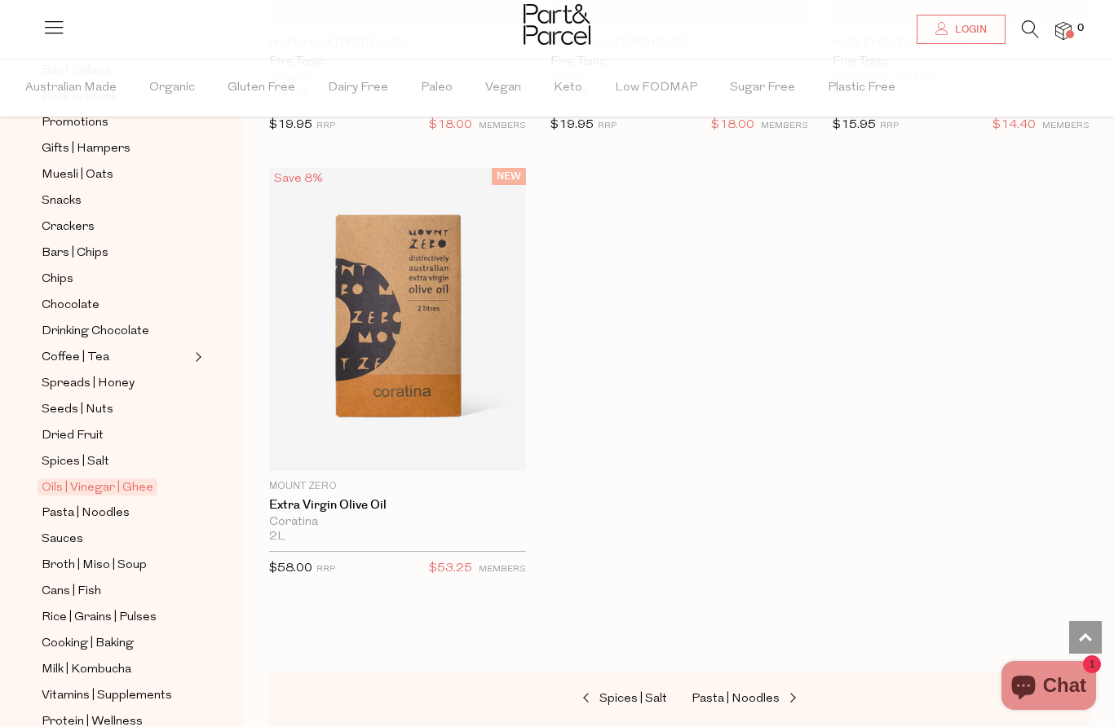
scroll to position [193, 0]
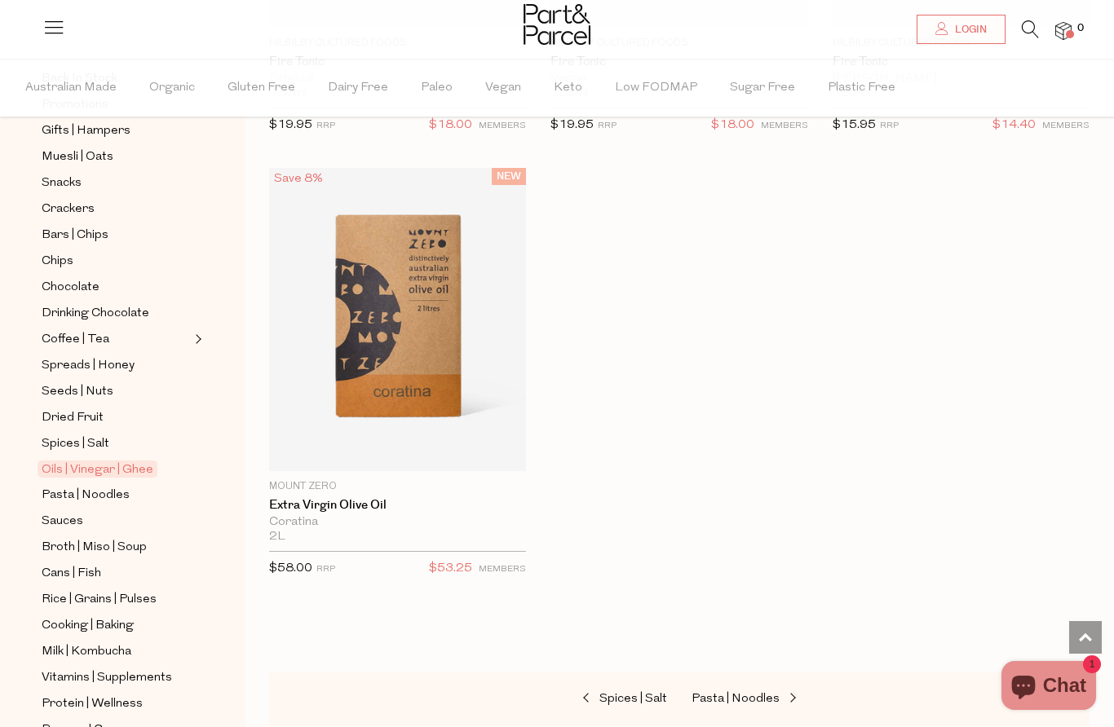
click at [73, 486] on span "Pasta | Noodles" at bounding box center [86, 496] width 88 height 20
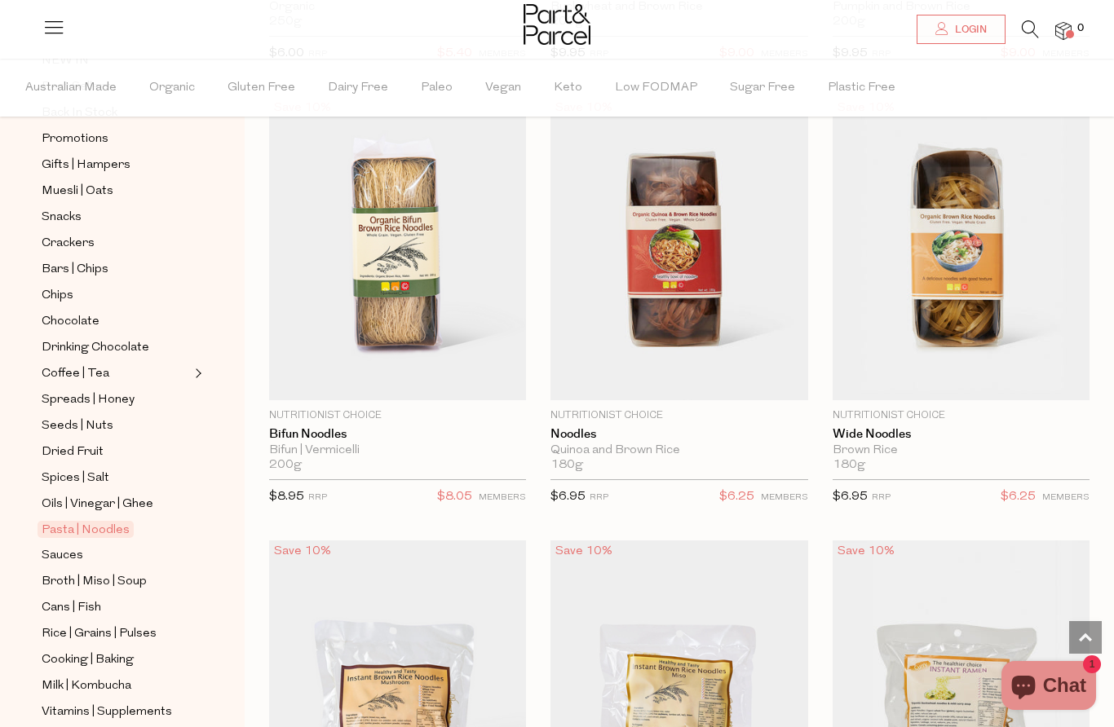
scroll to position [6344, 0]
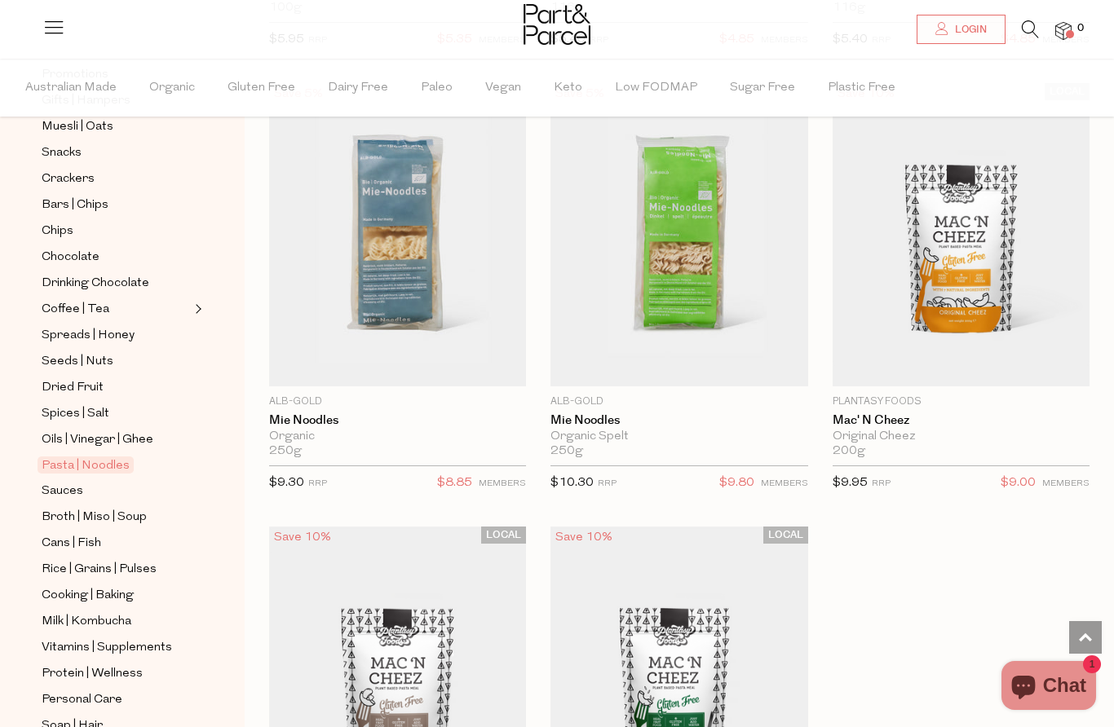
scroll to position [224, 0]
click at [56, 483] on span "Sauces" at bounding box center [63, 491] width 42 height 20
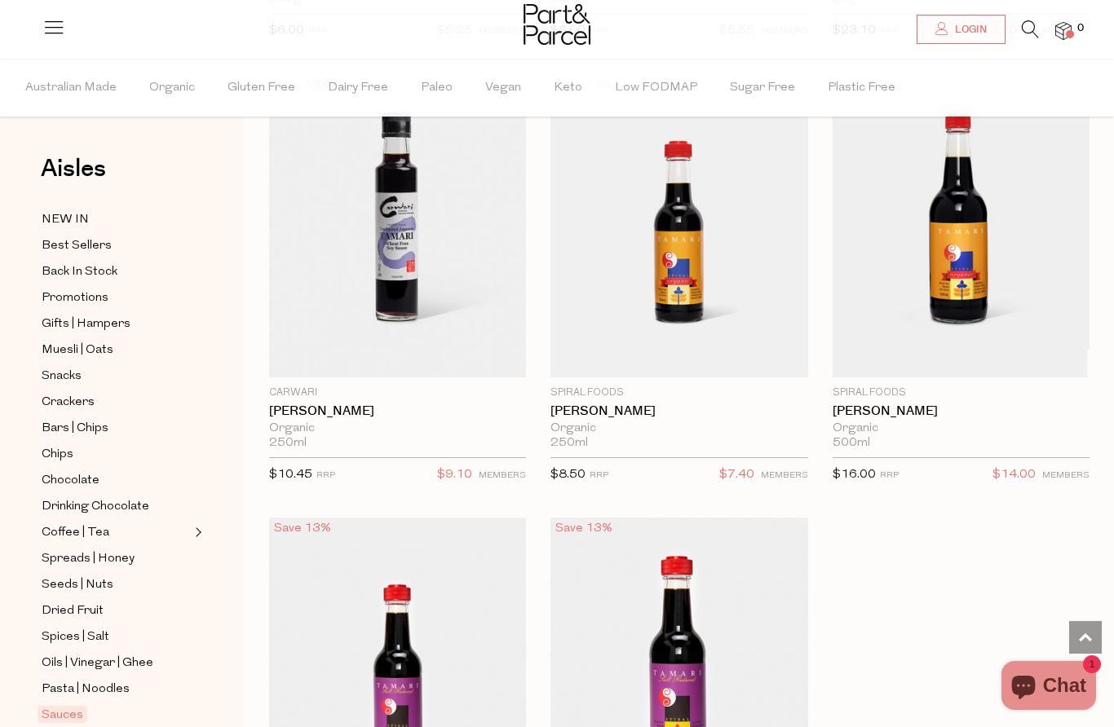
scroll to position [6846, 0]
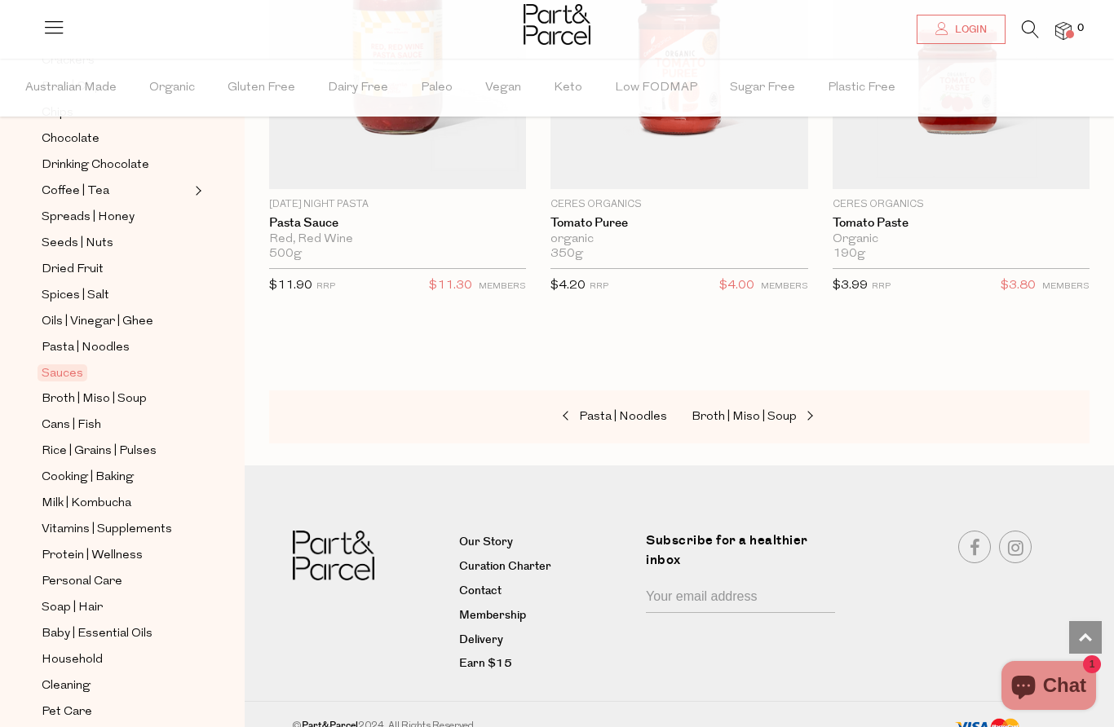
scroll to position [9695, 0]
click at [60, 598] on span "Soap | Hair" at bounding box center [72, 608] width 61 height 20
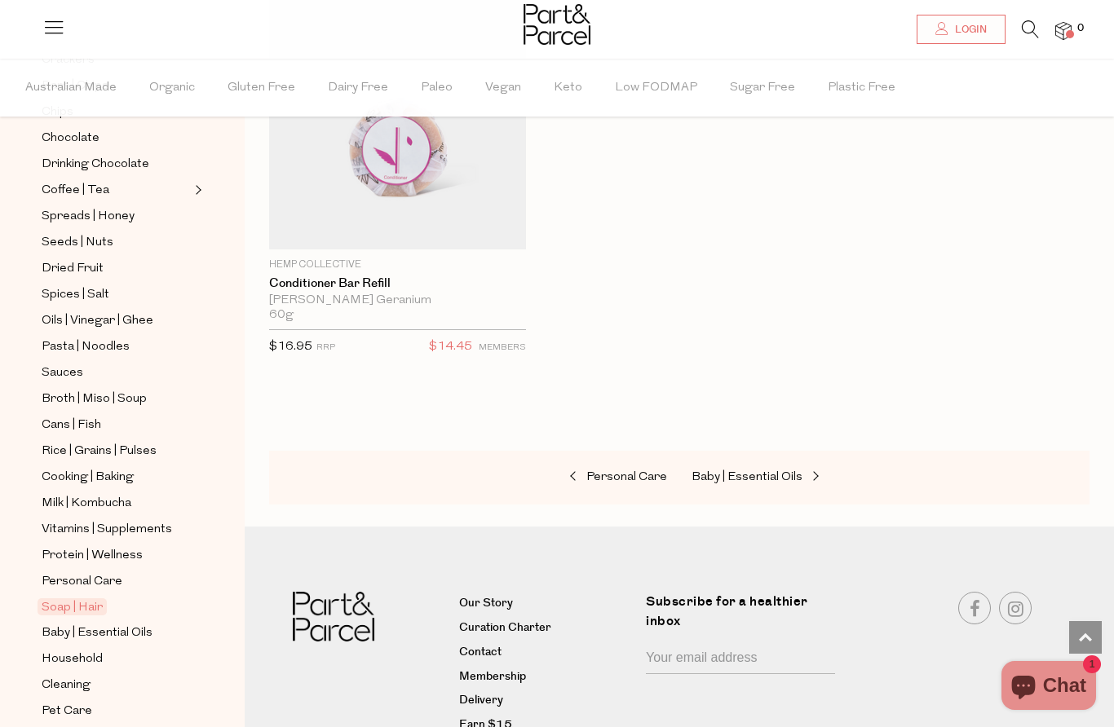
scroll to position [342, 0]
click at [76, 573] on span "Personal Care" at bounding box center [82, 583] width 81 height 20
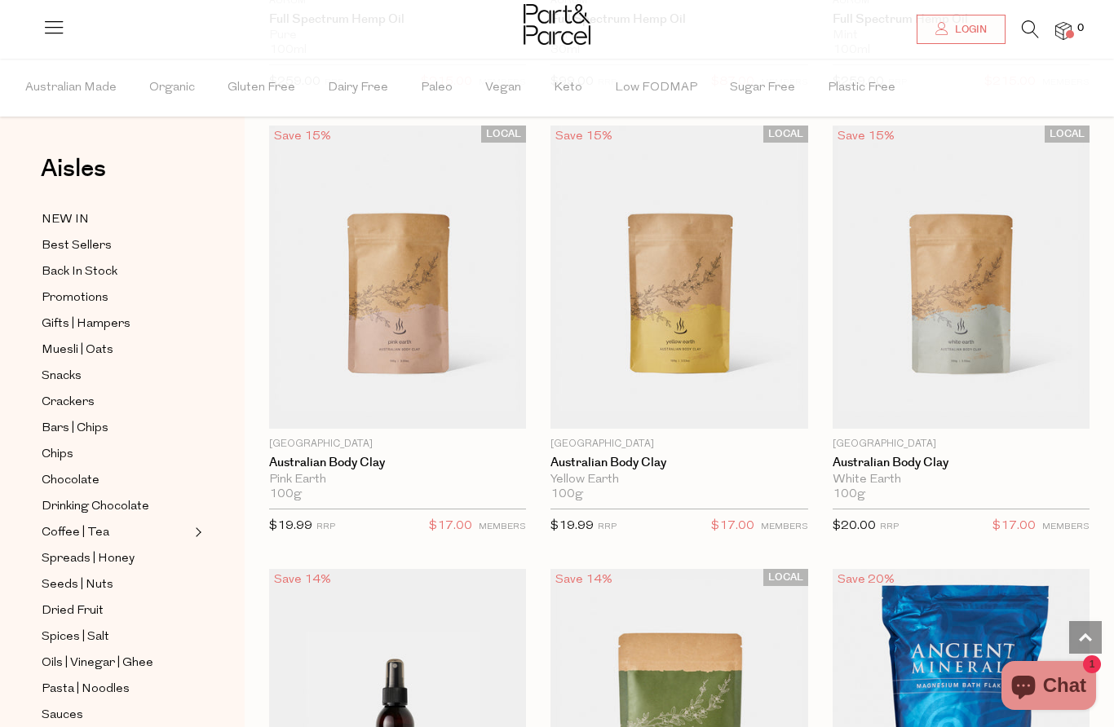
scroll to position [1420, 0]
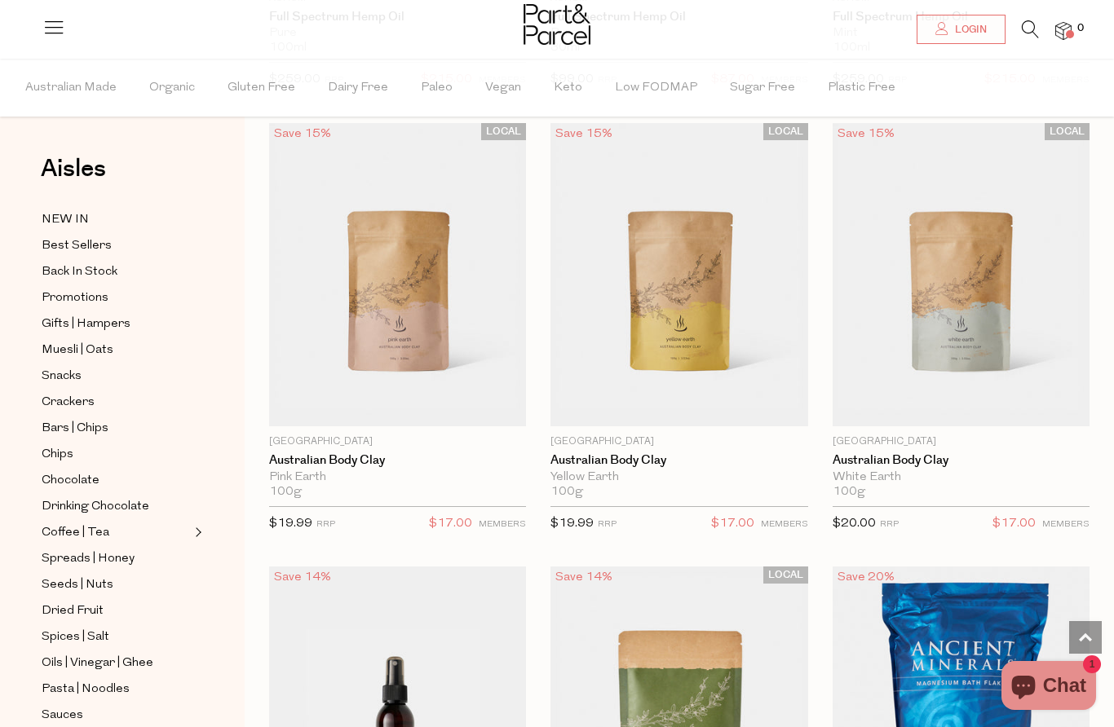
click at [448, 316] on img at bounding box center [397, 274] width 257 height 303
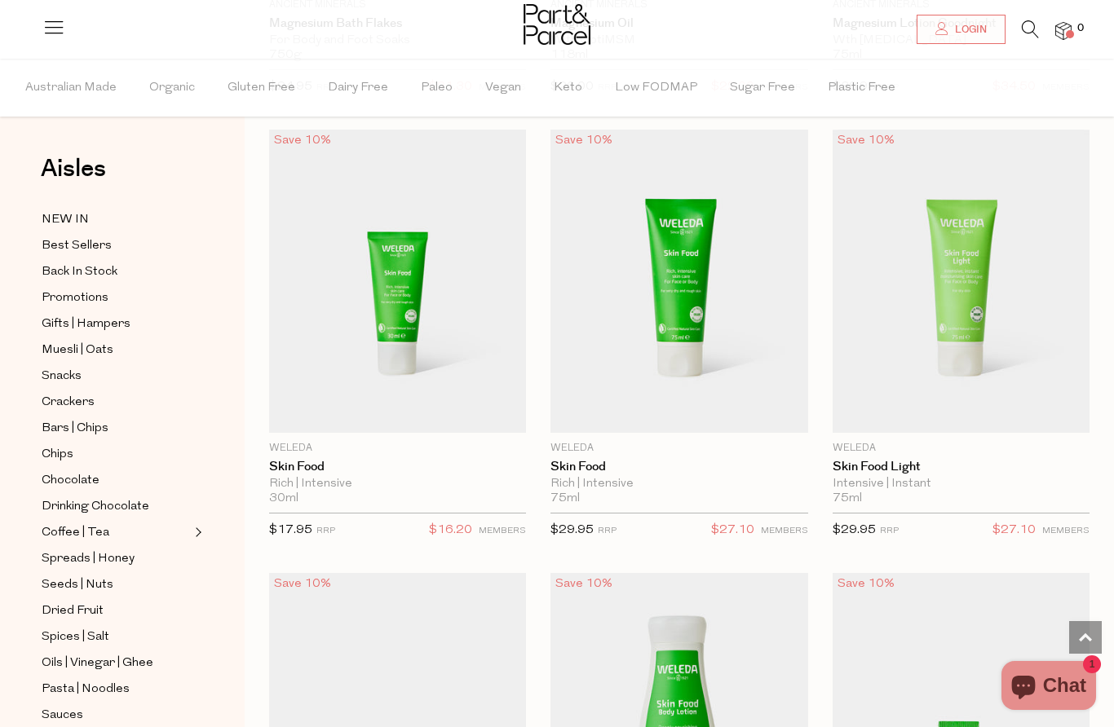
scroll to position [2745, 0]
click at [429, 261] on img at bounding box center [397, 280] width 257 height 303
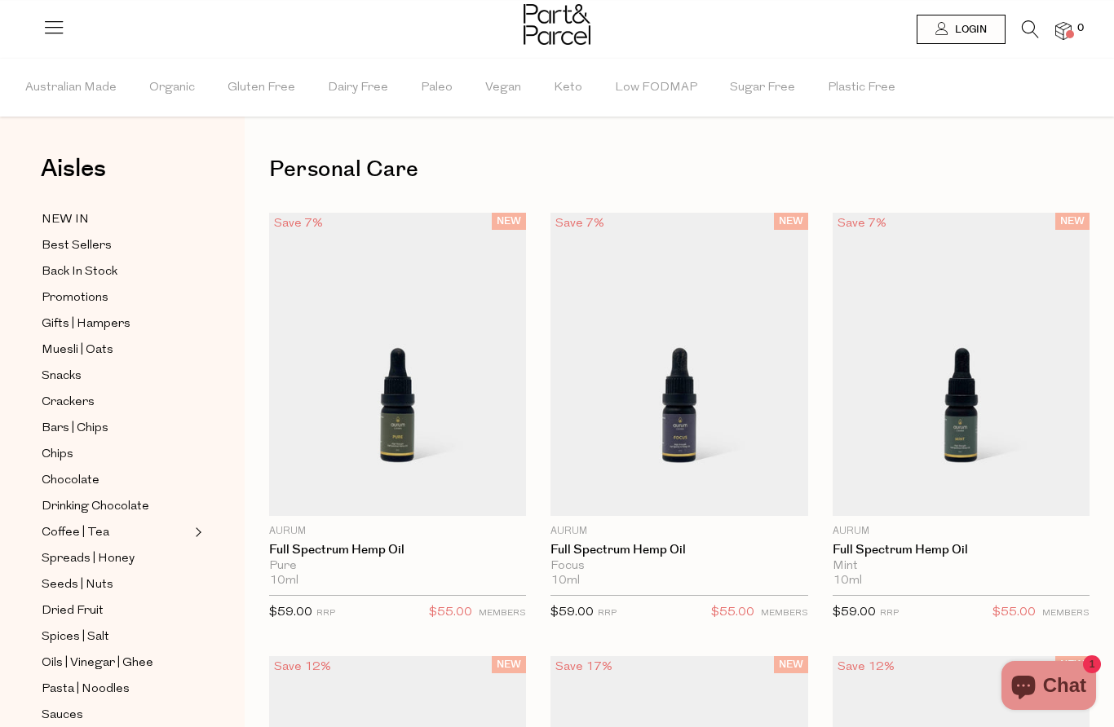
click at [666, 571] on div "Focus" at bounding box center [678, 566] width 257 height 15
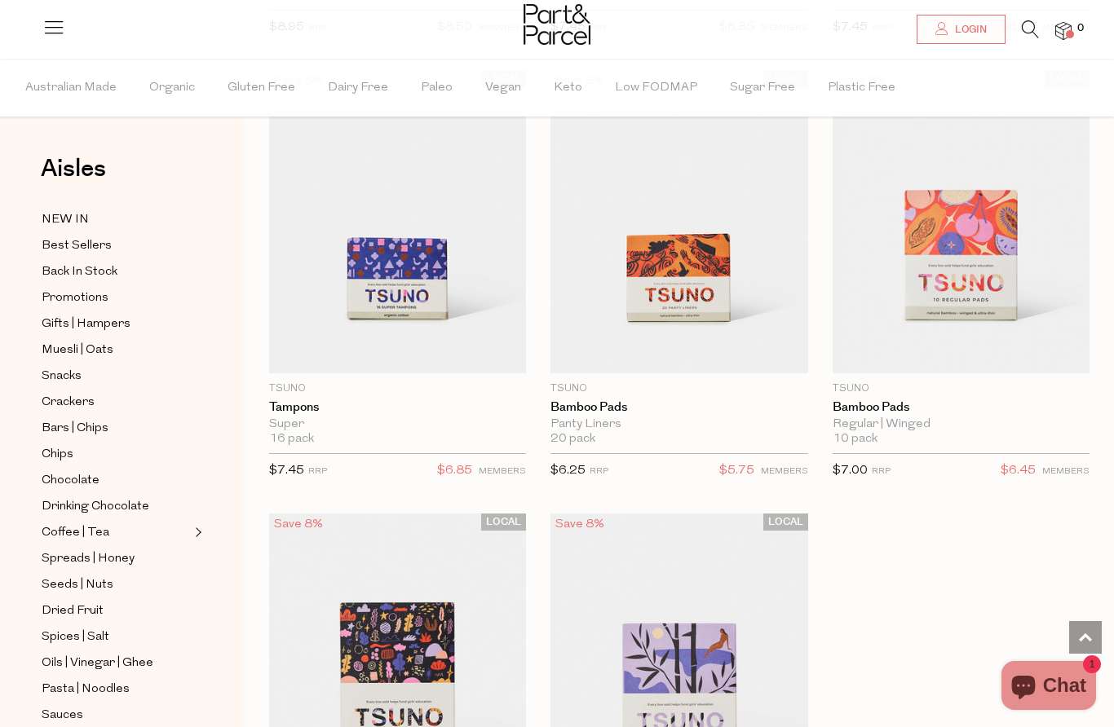
scroll to position [6813, 0]
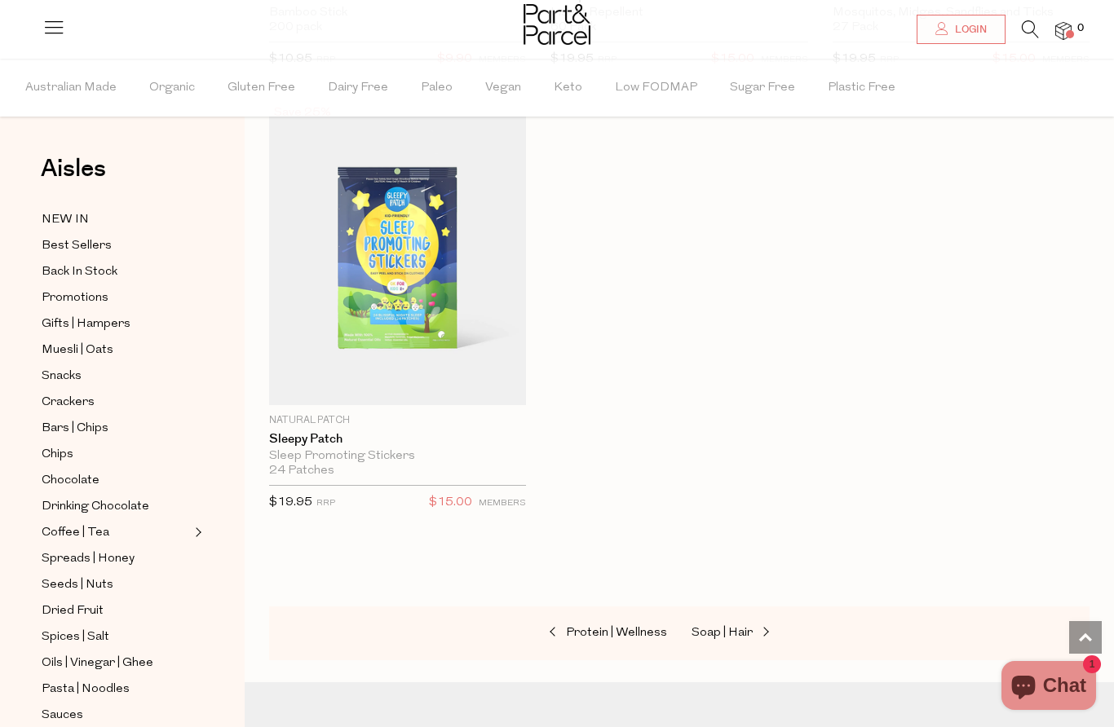
scroll to position [13438, 0]
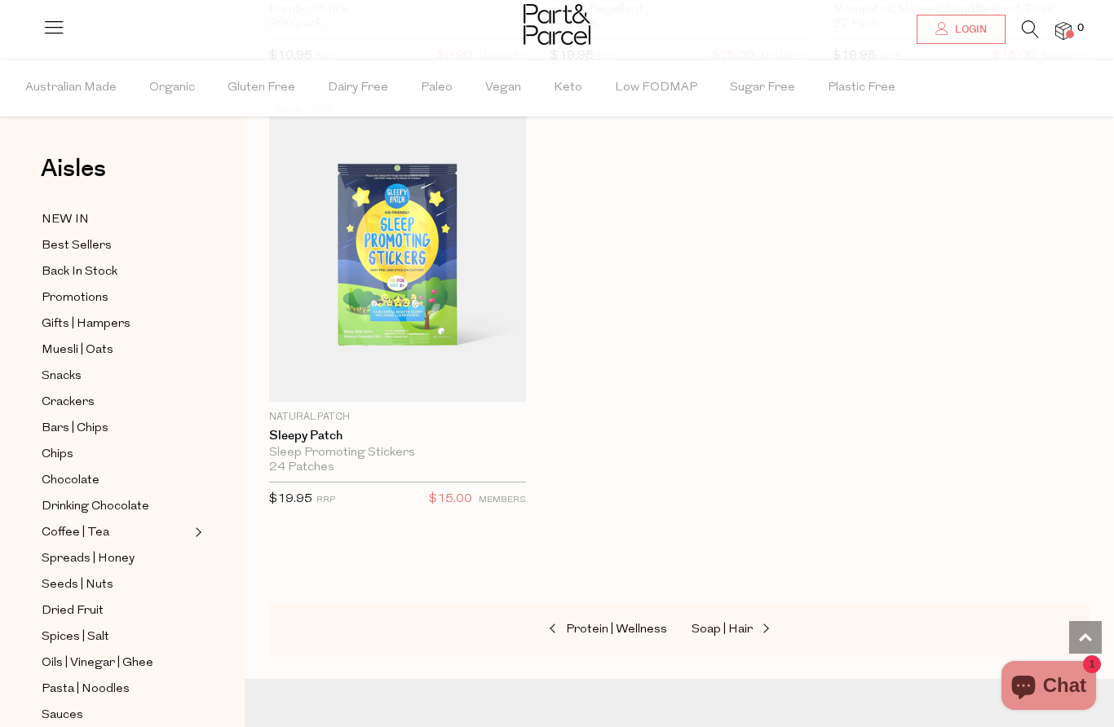
click at [450, 227] on img at bounding box center [397, 250] width 257 height 303
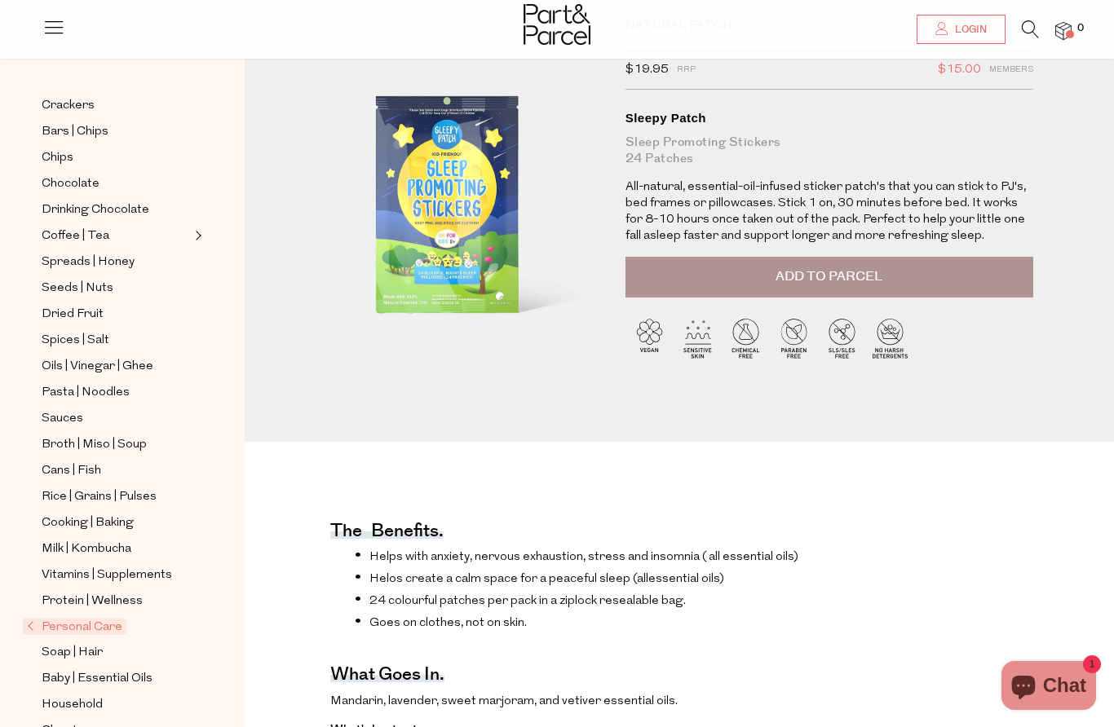
scroll to position [89, 0]
click at [64, 643] on span "Soap | Hair" at bounding box center [72, 653] width 61 height 20
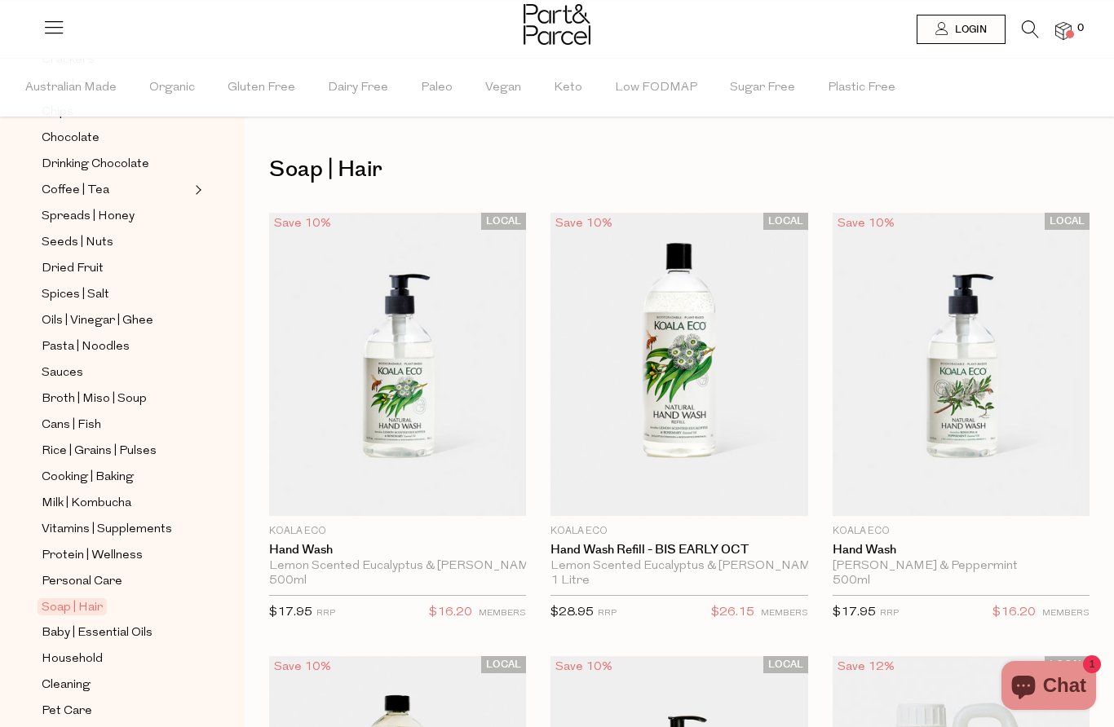
scroll to position [342, 0]
click at [65, 651] on span "Household" at bounding box center [72, 661] width 61 height 20
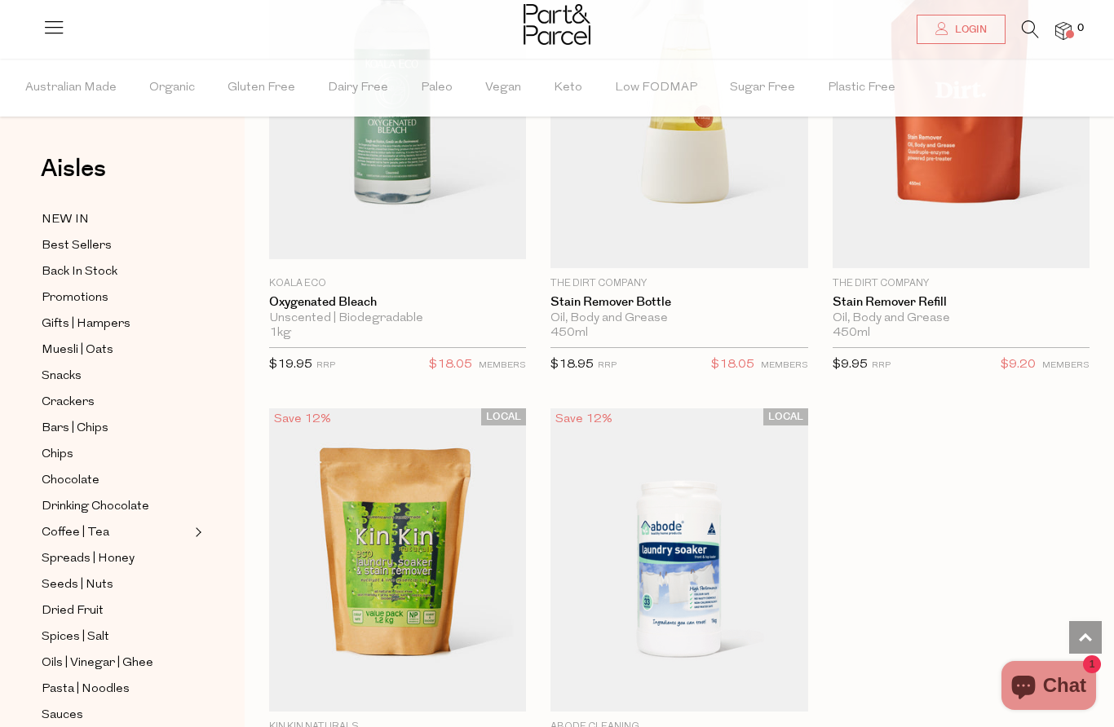
scroll to position [6938, 0]
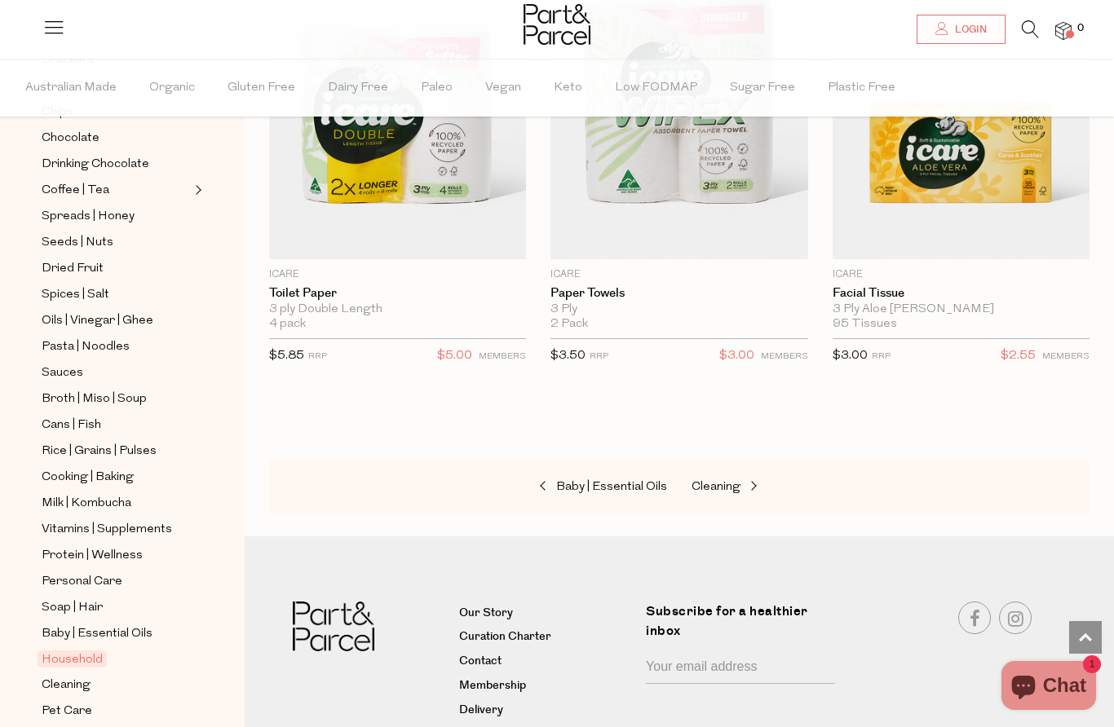
scroll to position [342, 0]
click at [55, 677] on span "Cleaning" at bounding box center [66, 687] width 49 height 20
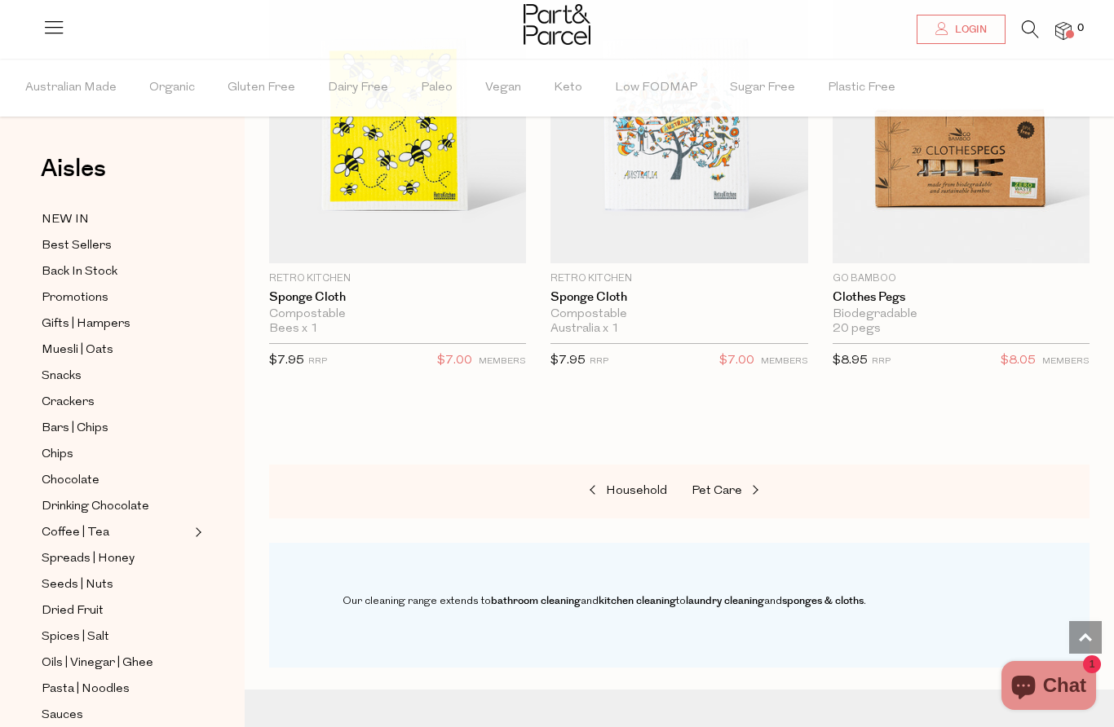
scroll to position [1632, 0]
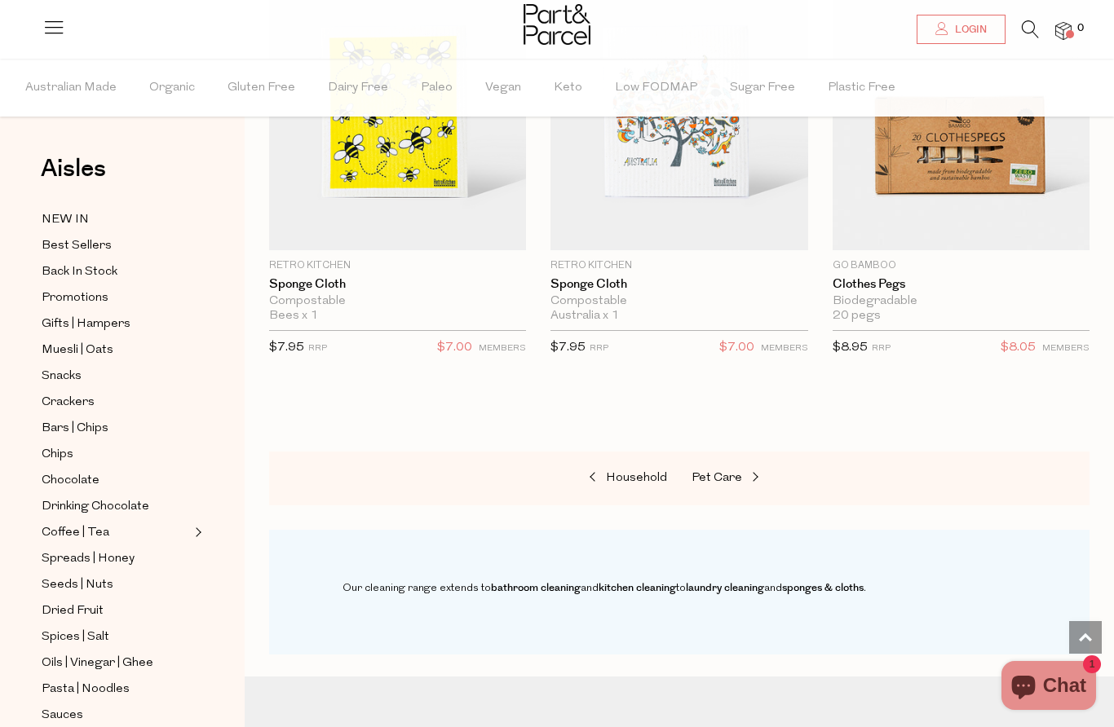
click at [720, 476] on span "Pet Care" at bounding box center [716, 478] width 51 height 12
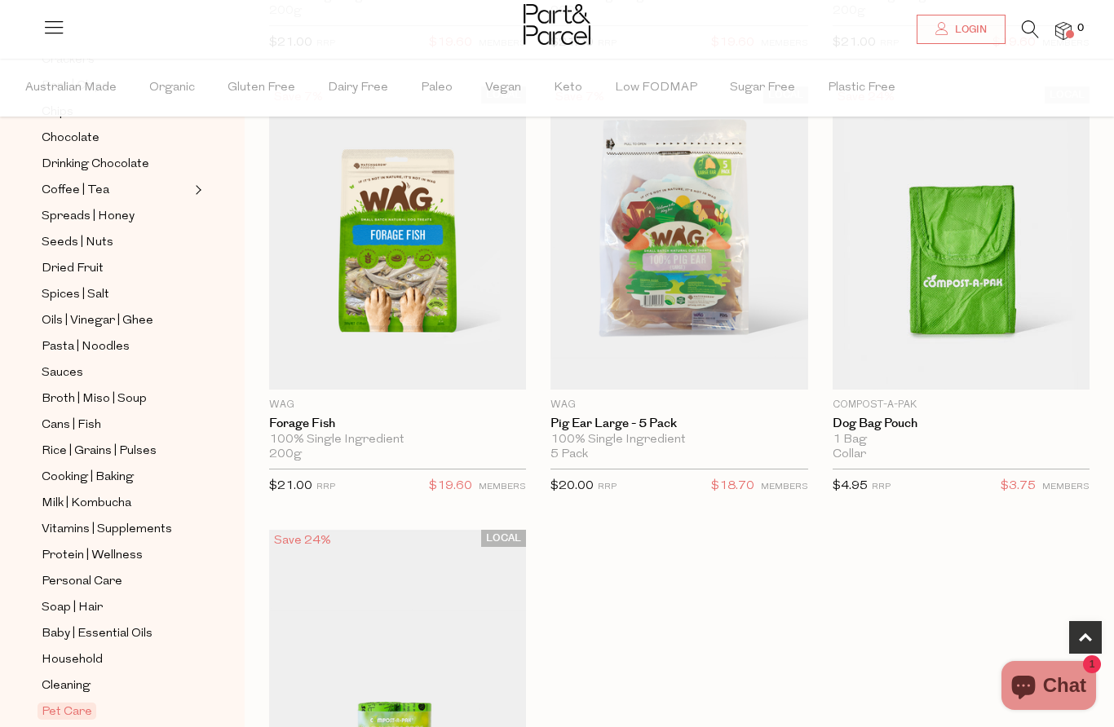
scroll to position [342, 0]
click at [59, 726] on span "Books" at bounding box center [60, 739] width 36 height 20
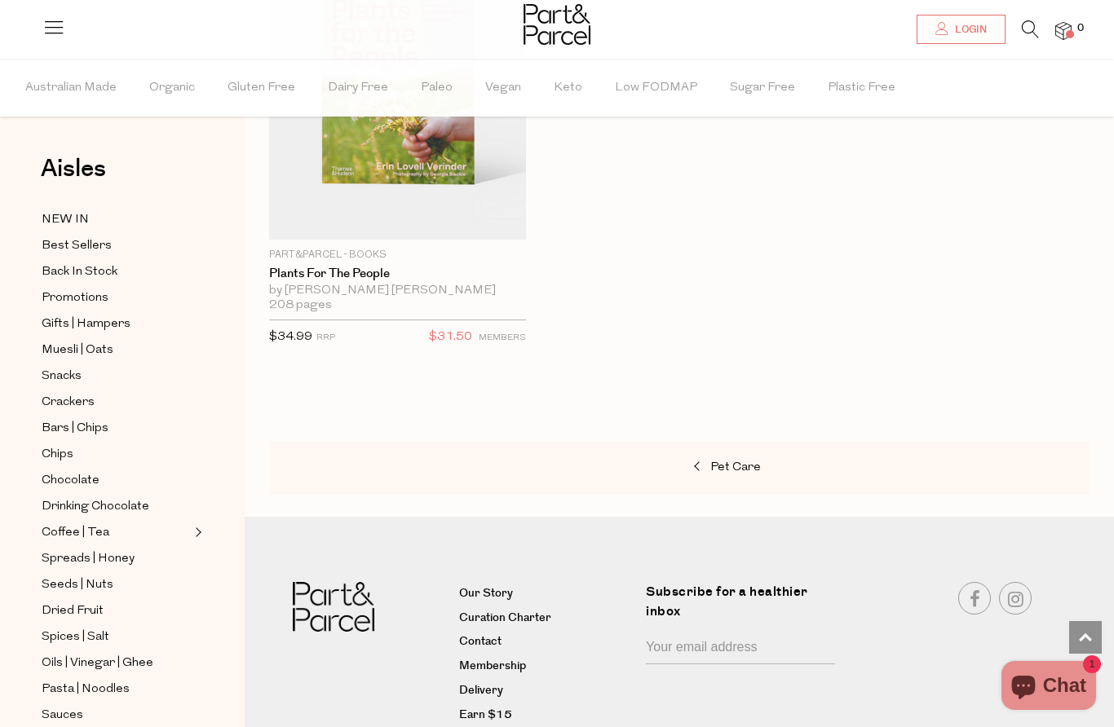
scroll to position [1606, 0]
click at [64, 220] on span "NEW IN" at bounding box center [65, 220] width 47 height 20
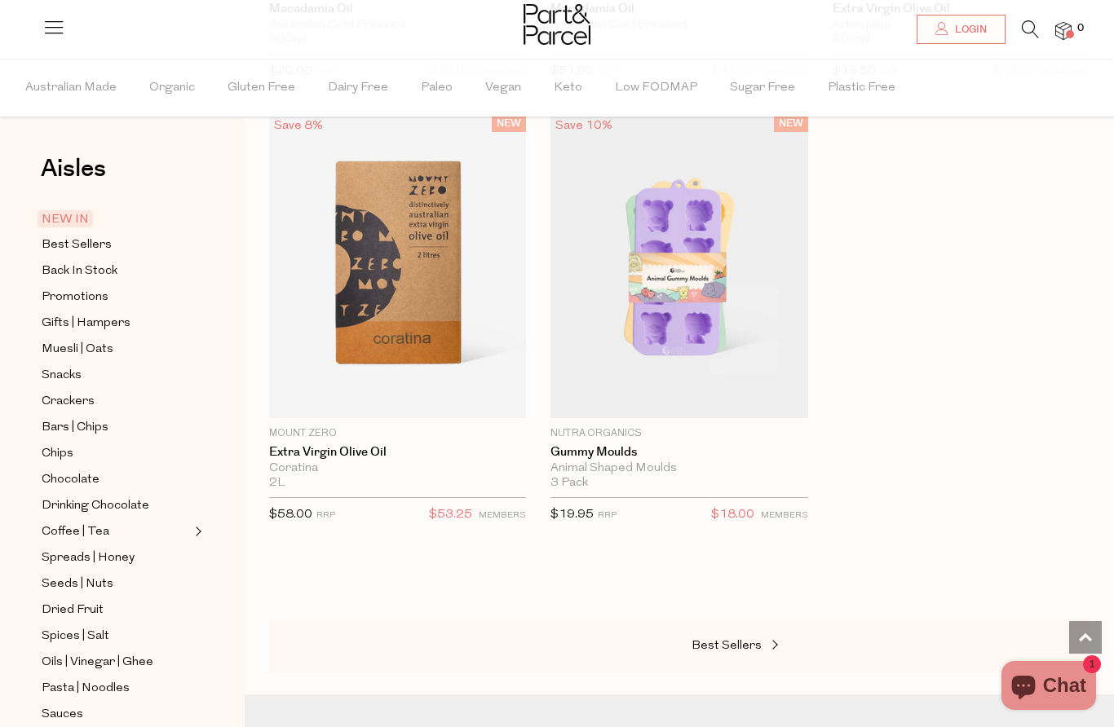
scroll to position [2796, 0]
click at [63, 340] on span "Muesli | Oats" at bounding box center [78, 350] width 72 height 20
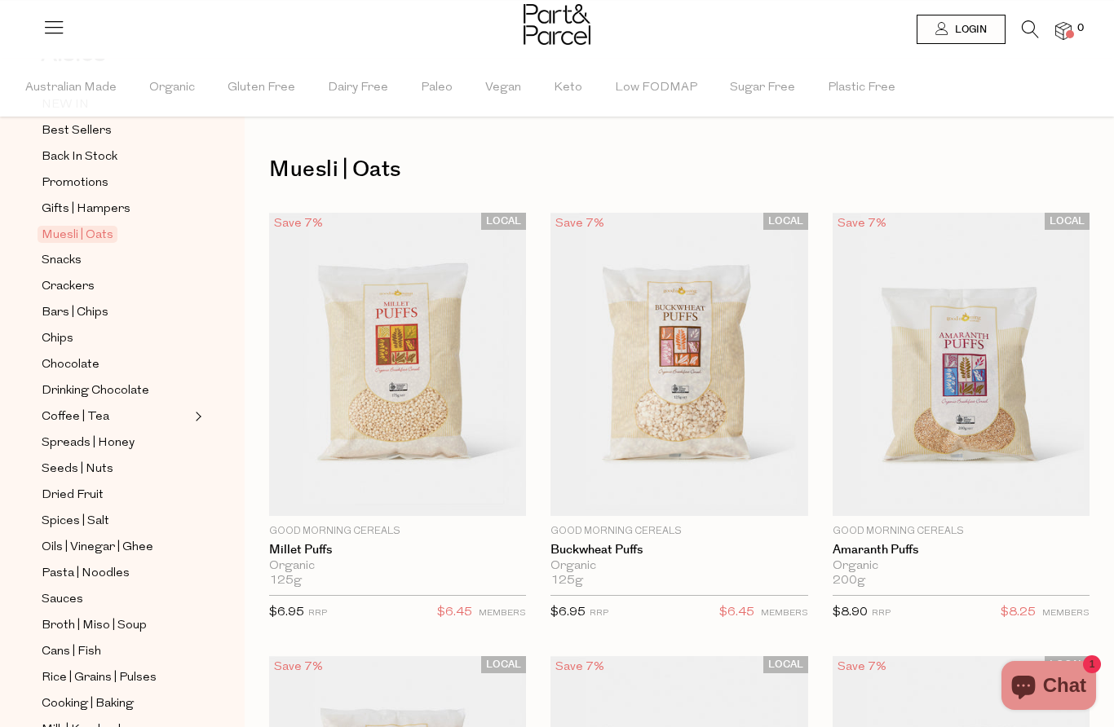
scroll to position [117, 0]
click at [49, 250] on span "Snacks" at bounding box center [62, 259] width 40 height 20
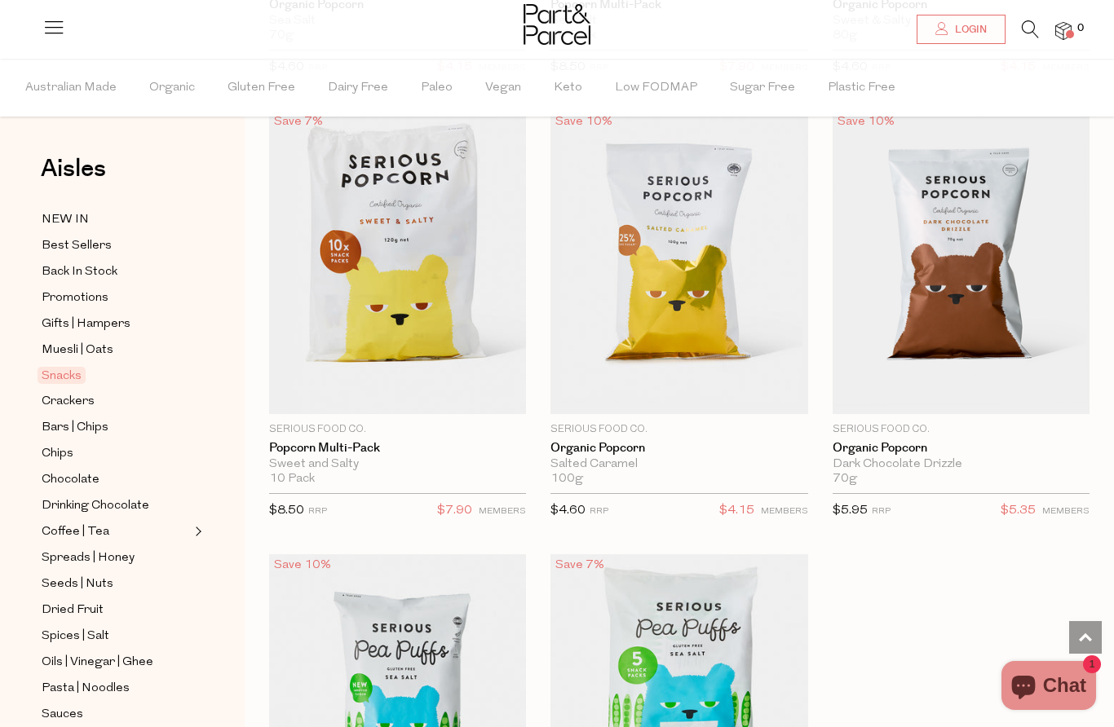
scroll to position [6775, 0]
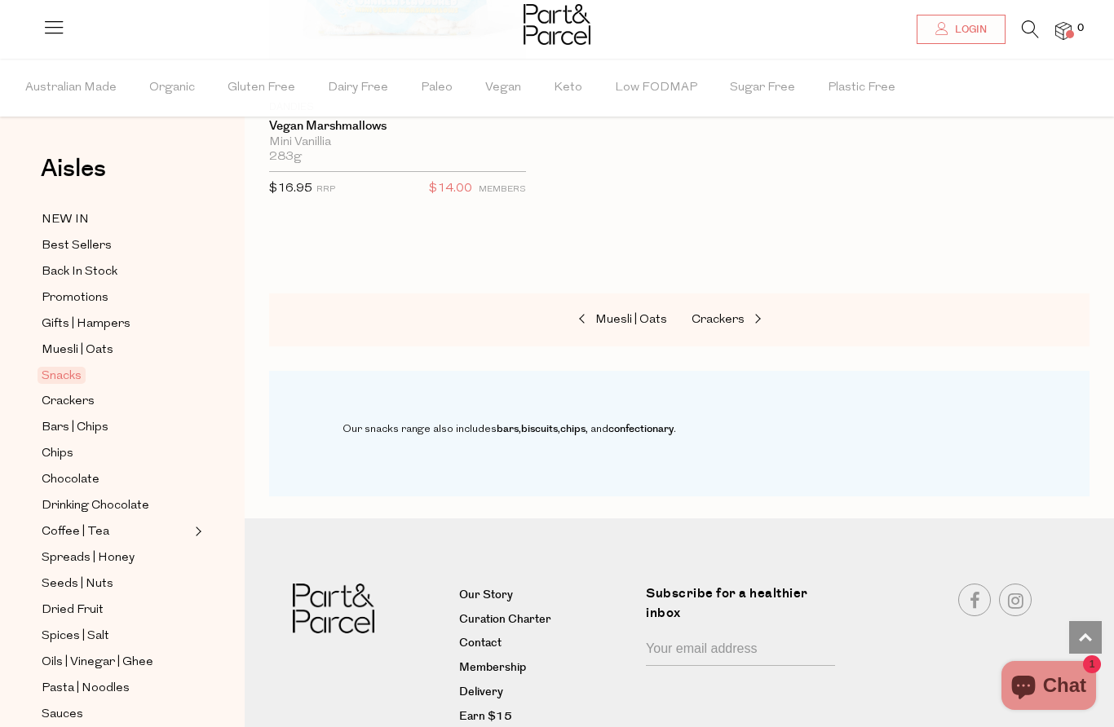
scroll to position [10628, 0]
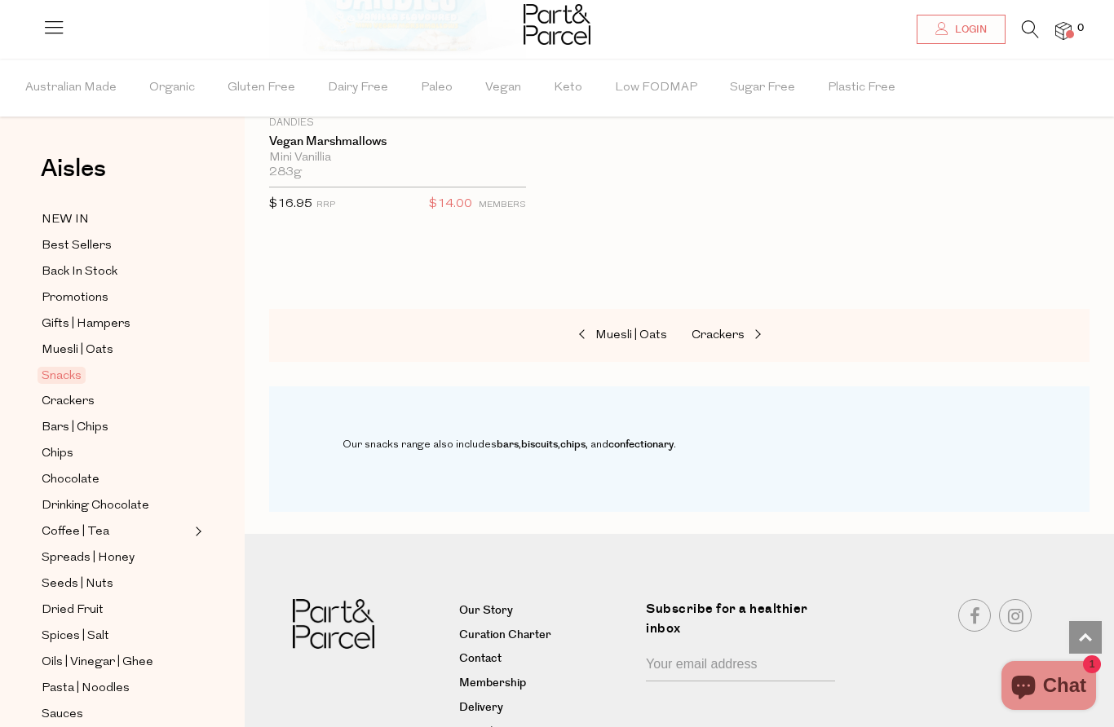
click at [257, 90] on span "Gluten Free" at bounding box center [261, 88] width 68 height 57
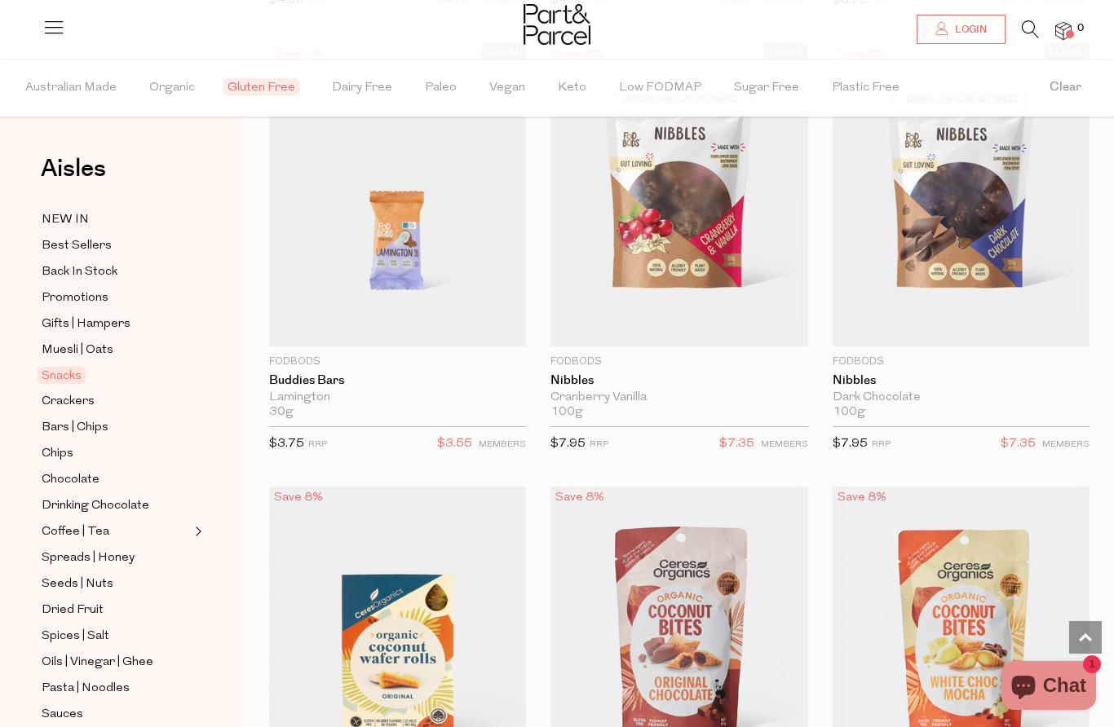
scroll to position [4156, 0]
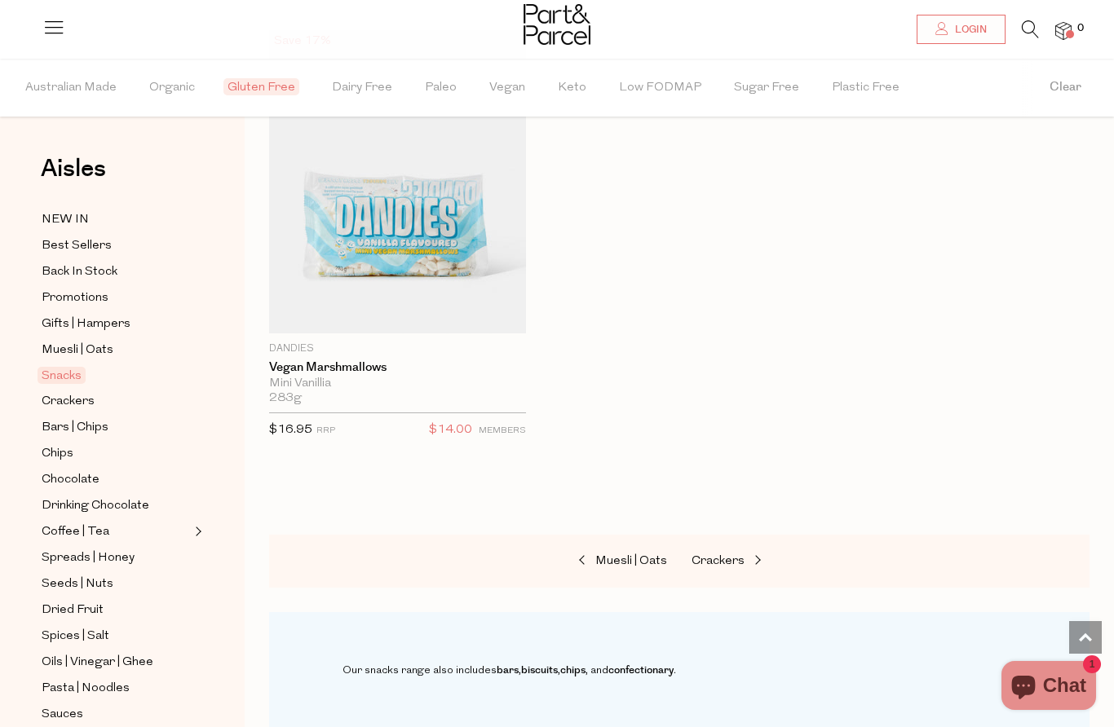
scroll to position [9961, 0]
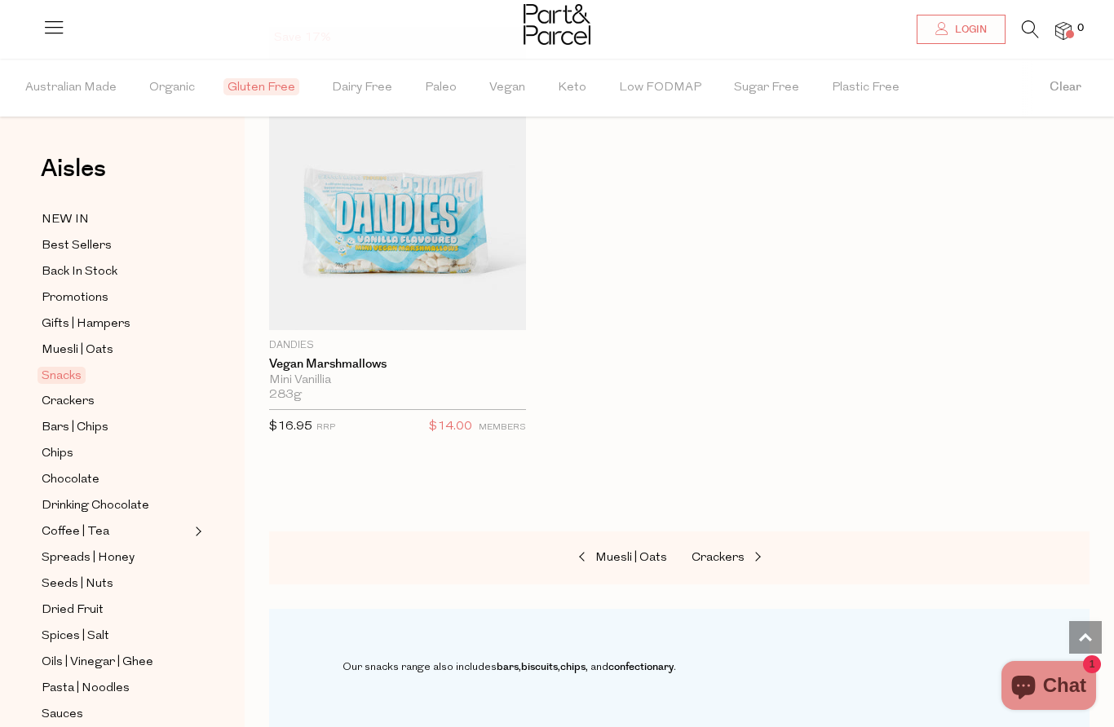
click at [42, 38] on link at bounding box center [53, 33] width 23 height 17
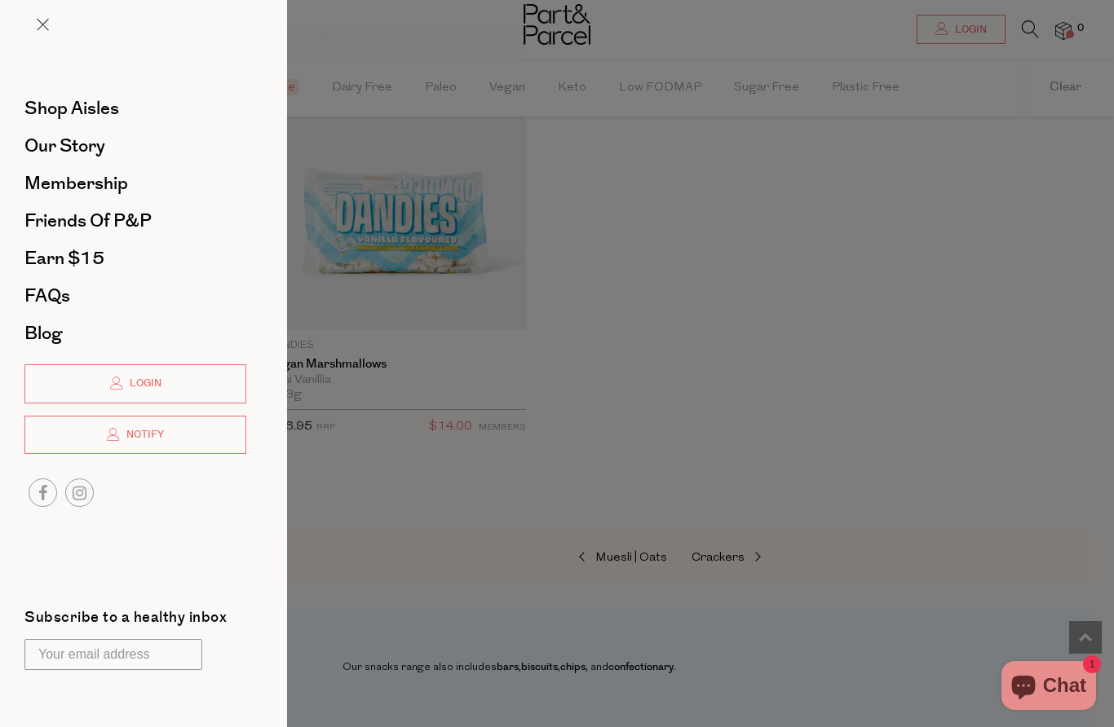
click at [38, 20] on span at bounding box center [43, 25] width 12 height 12
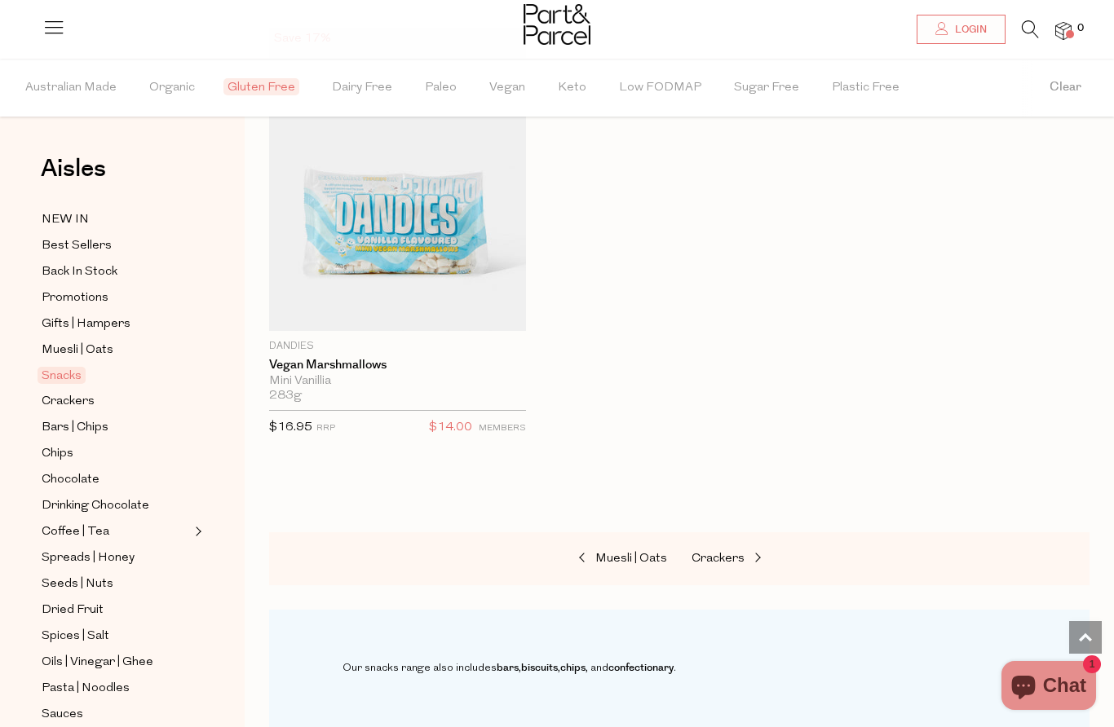
scroll to position [9971, 0]
